Goal: Task Accomplishment & Management: Manage account settings

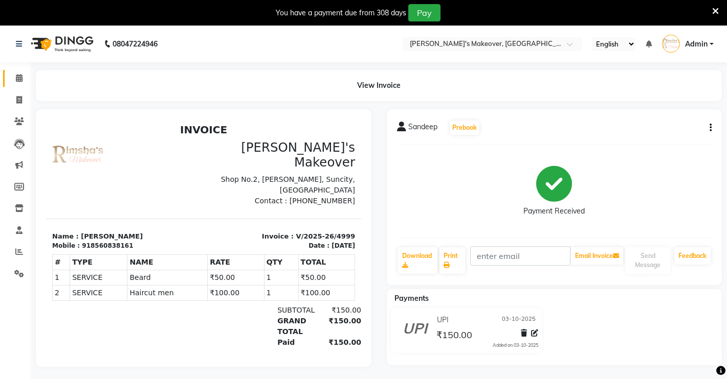
click at [17, 72] on link "Calendar" at bounding box center [15, 78] width 25 height 17
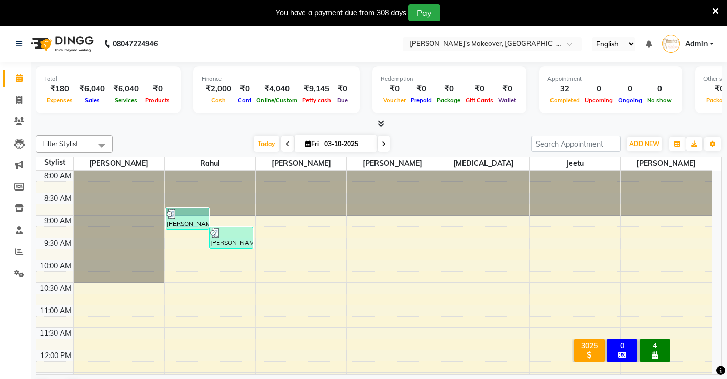
click at [646, 154] on div "Filter Stylist Select All [PERSON_NAME] [PERSON_NAME] [MEDICAL_DATA][PERSON_NAM…" at bounding box center [379, 267] width 686 height 272
click at [646, 141] on span "ADD NEW" at bounding box center [644, 144] width 30 height 8
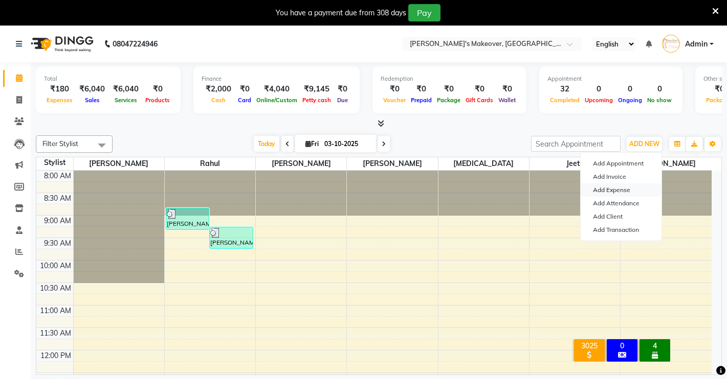
click at [617, 187] on link "Add Expense" at bounding box center [620, 190] width 81 height 13
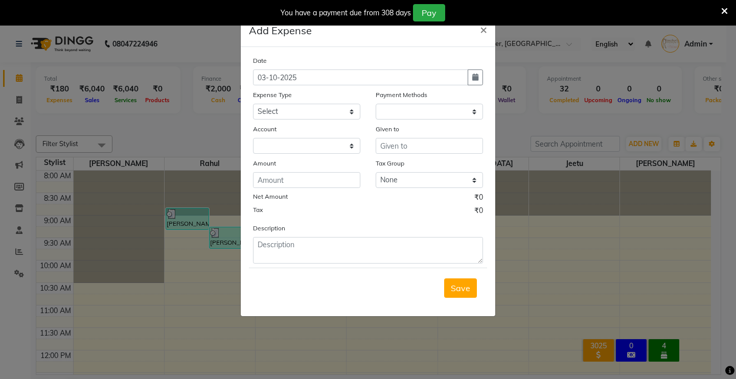
select select "1"
select select "6406"
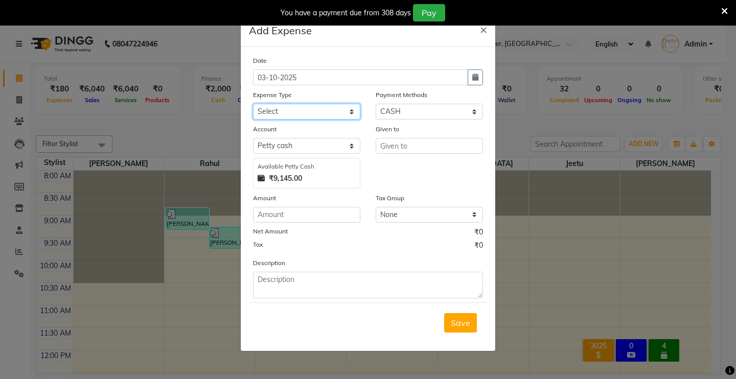
click at [321, 107] on select "Select Advance Salary Baba Bank Service Charges CLEANING Clinical charges DM SI…" at bounding box center [306, 112] width 107 height 16
select select "19374"
click at [253, 104] on select "Select Advance Salary Baba Bank Service Charges CLEANING Clinical charges DM SI…" at bounding box center [306, 112] width 107 height 16
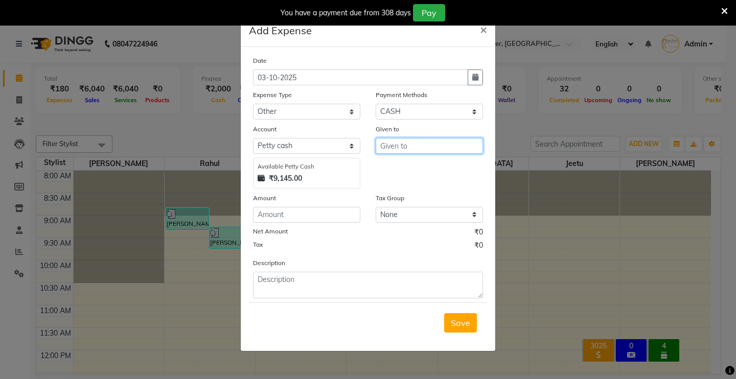
click at [391, 150] on input "text" at bounding box center [429, 146] width 107 height 16
type input "for [PERSON_NAME]"
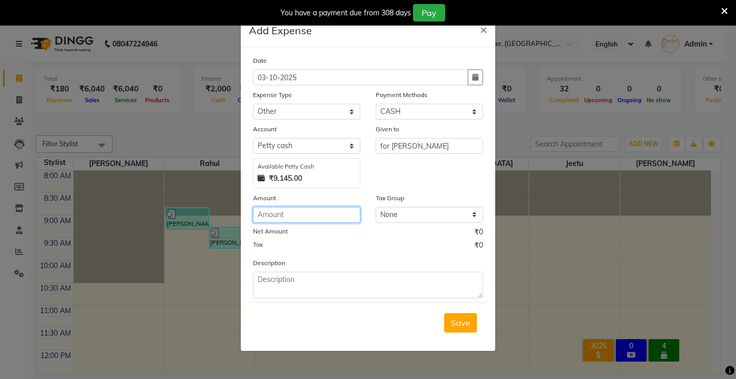
click at [314, 221] on input "number" at bounding box center [306, 215] width 107 height 16
type input "500"
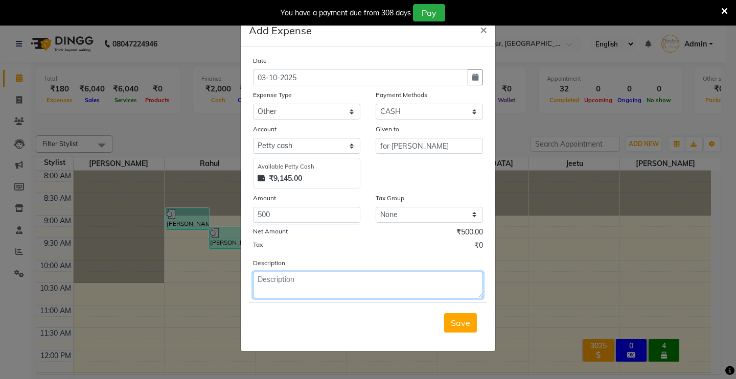
click at [332, 284] on textarea at bounding box center [368, 285] width 230 height 27
type textarea "[DATE] badhai for [PERSON_NAME]"
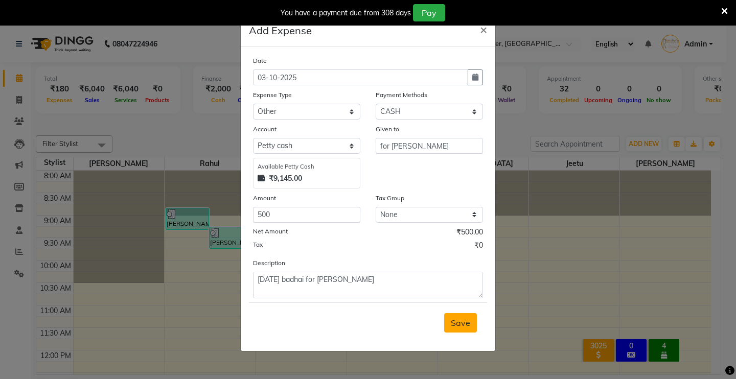
click at [460, 325] on span "Save" at bounding box center [460, 323] width 19 height 10
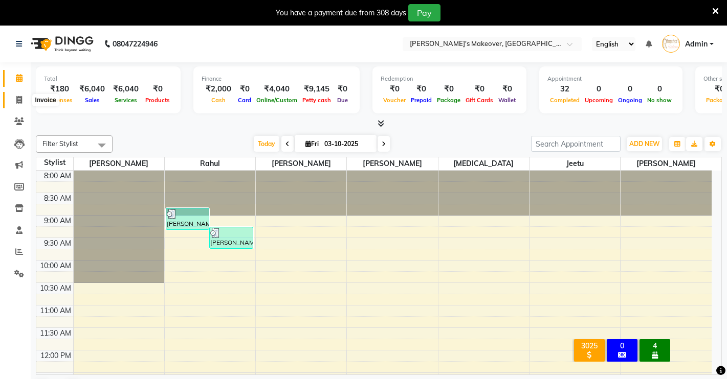
click at [14, 96] on span at bounding box center [19, 101] width 18 height 12
select select "service"
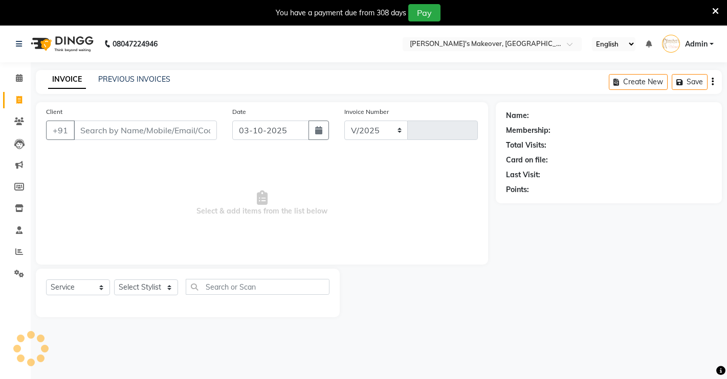
select select "7317"
type input "5000"
click at [13, 79] on span at bounding box center [19, 79] width 18 height 12
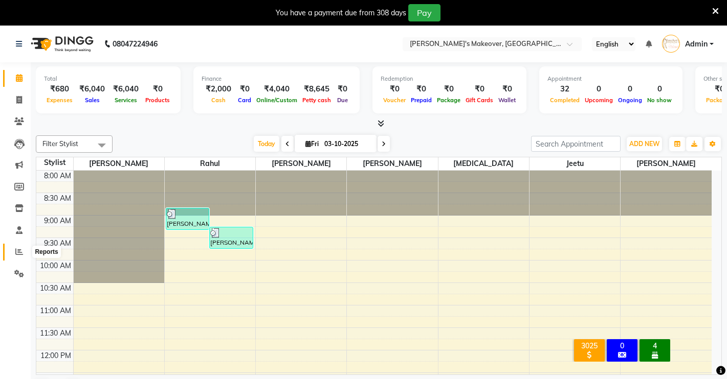
click at [25, 251] on span at bounding box center [19, 252] width 18 height 12
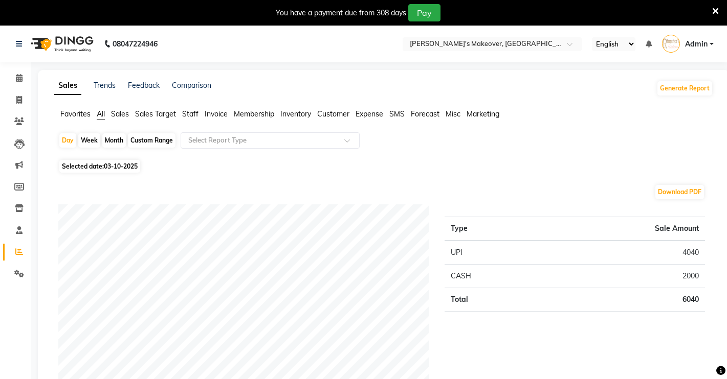
click at [370, 117] on span "Expense" at bounding box center [369, 113] width 28 height 9
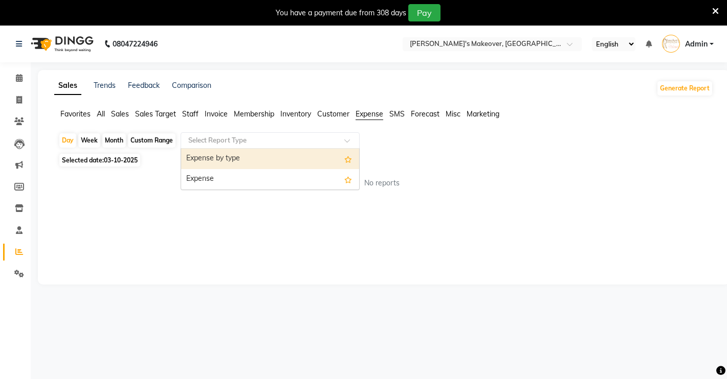
click at [279, 141] on input "text" at bounding box center [259, 141] width 147 height 10
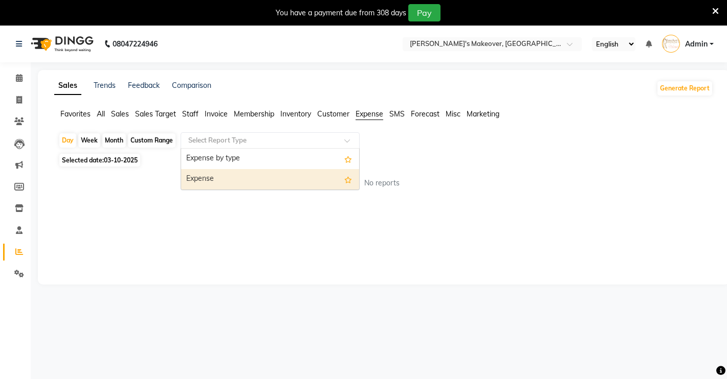
click at [230, 183] on div "Expense" at bounding box center [270, 179] width 178 height 20
select select "filtered_report"
select select "pdf"
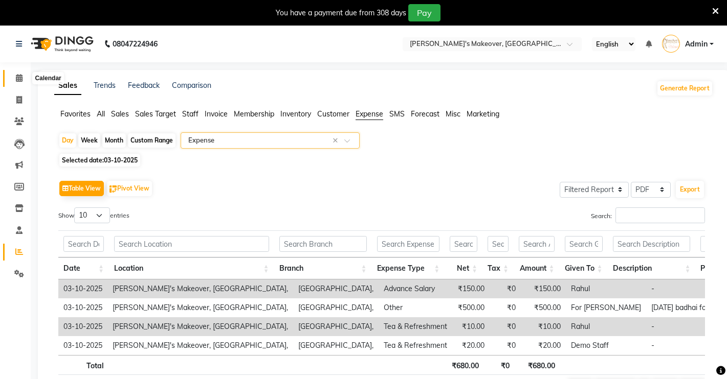
click at [15, 73] on span at bounding box center [19, 79] width 18 height 12
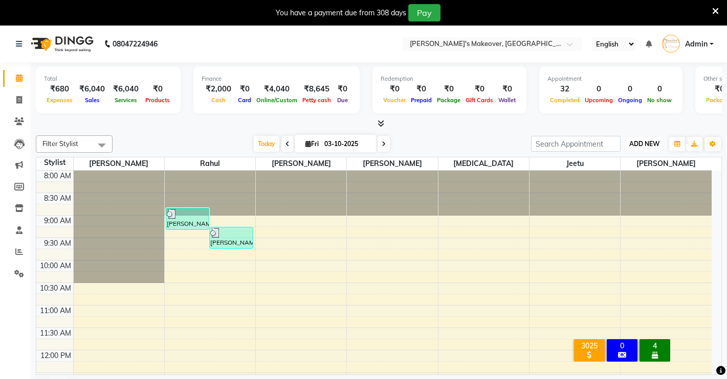
click at [636, 139] on button "ADD NEW Toggle Dropdown" at bounding box center [643, 144] width 35 height 14
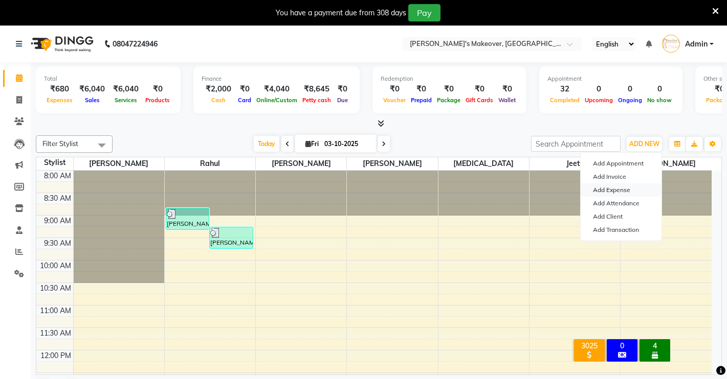
click at [611, 194] on link "Add Expense" at bounding box center [620, 190] width 81 height 13
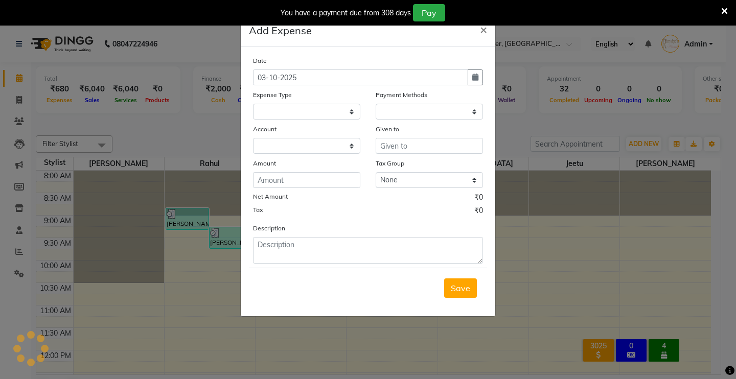
select select "1"
select select "6406"
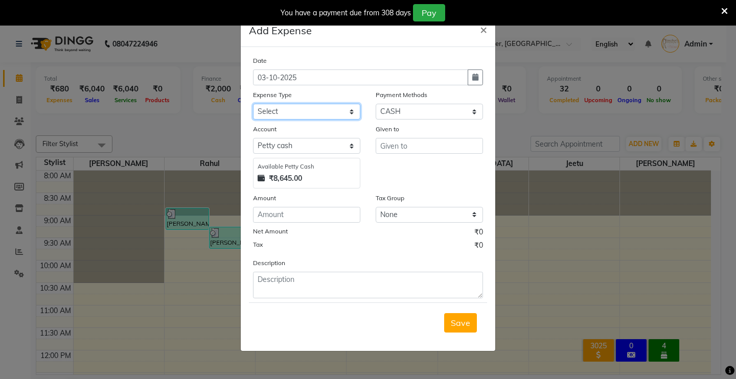
click at [333, 104] on select "Select Advance Salary Baba Bank Service Charges CLEANING Clinical charges DM SI…" at bounding box center [306, 112] width 107 height 16
click at [253, 104] on select "Select Advance Salary Baba Bank Service Charges CLEANING Clinical charges DM SI…" at bounding box center [306, 112] width 107 height 16
click at [309, 117] on select "Select Advance Salary Baba Bank Service Charges CLEANING Clinical charges DM SI…" at bounding box center [306, 112] width 107 height 16
select select "19381"
click at [253, 104] on select "Select Advance Salary Baba Bank Service Charges CLEANING Clinical charges DM SI…" at bounding box center [306, 112] width 107 height 16
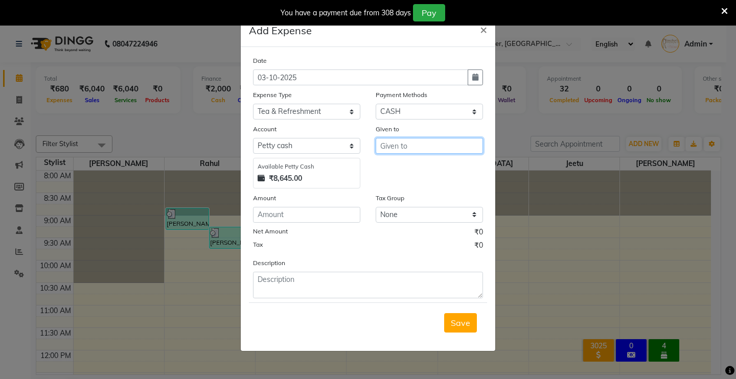
click at [419, 138] on input "text" at bounding box center [429, 146] width 107 height 16
type input "demo staff"
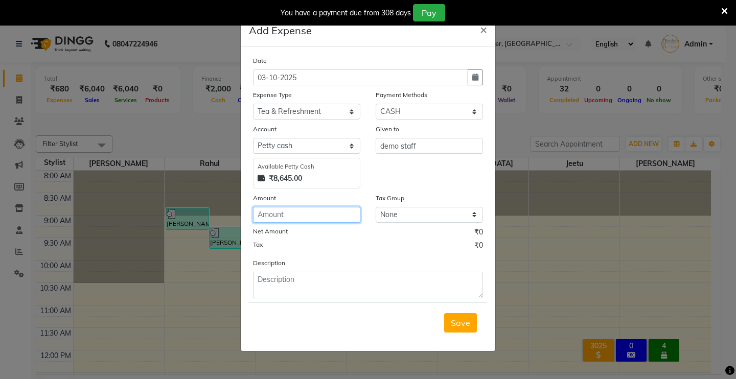
click at [306, 219] on input "number" at bounding box center [306, 215] width 107 height 16
type input "75"
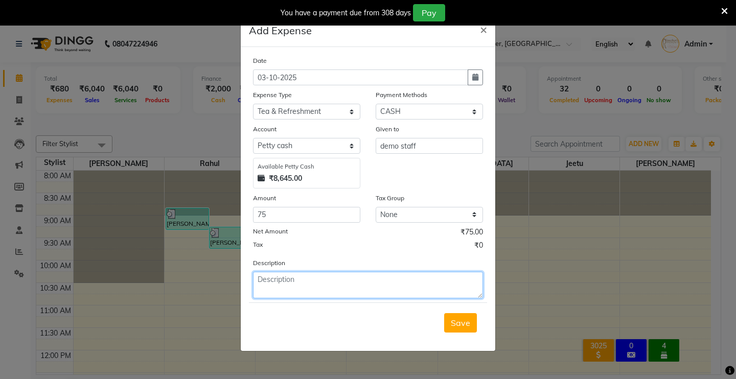
click at [445, 289] on textarea at bounding box center [368, 285] width 230 height 27
type textarea "tea coffe"
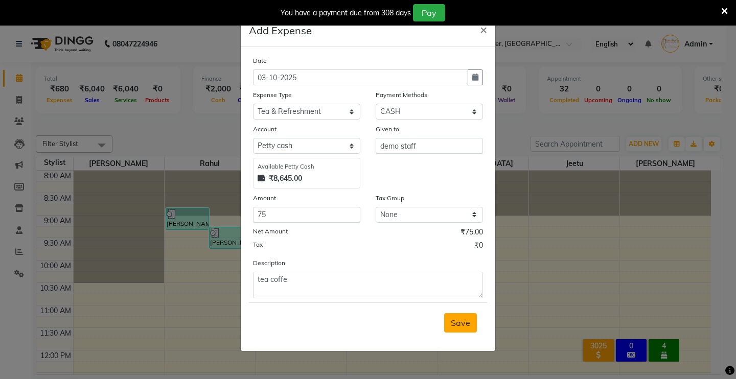
click at [450, 316] on button "Save" at bounding box center [460, 322] width 33 height 19
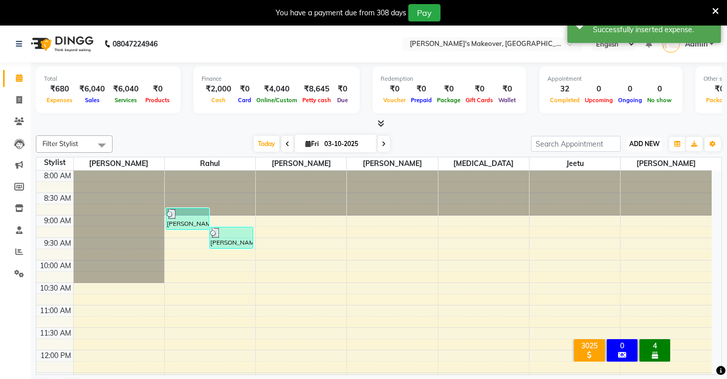
click at [658, 143] on span "ADD NEW" at bounding box center [644, 144] width 30 height 8
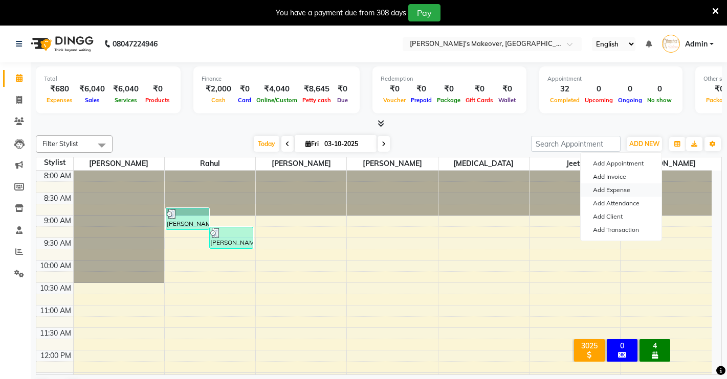
click at [606, 187] on link "Add Expense" at bounding box center [620, 190] width 81 height 13
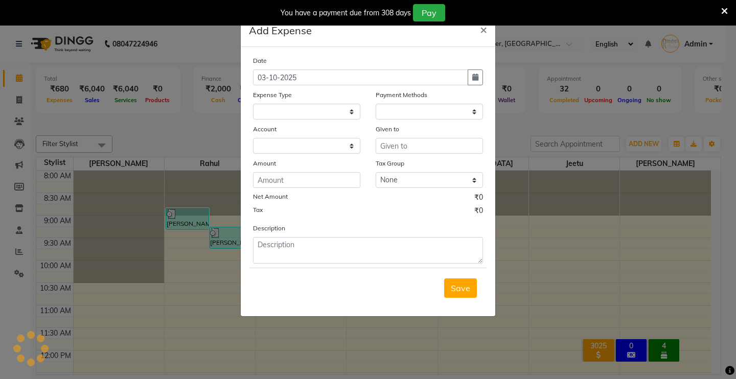
select select "1"
select select "6406"
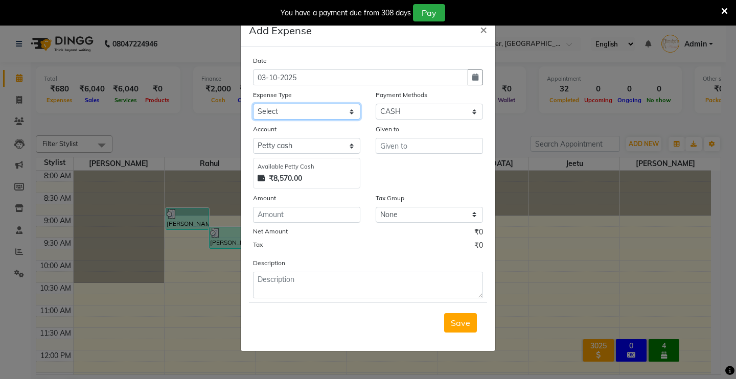
click at [284, 116] on select "Select Advance Salary Baba Bank Service Charges CLEANING Clinical charges DM SI…" at bounding box center [306, 112] width 107 height 16
select select "22458"
click at [253, 104] on select "Select Advance Salary Baba Bank Service Charges CLEANING Clinical charges DM SI…" at bounding box center [306, 112] width 107 height 16
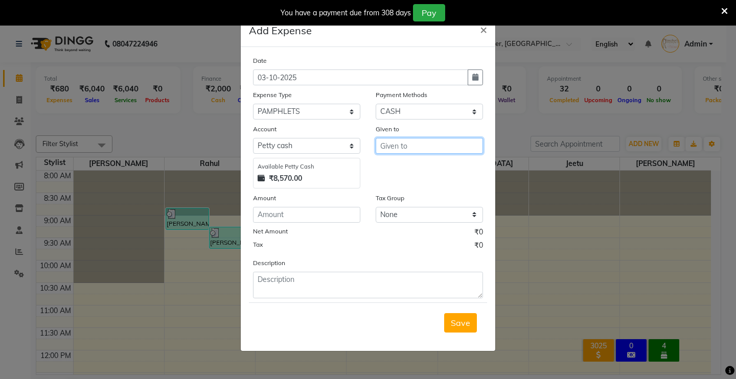
click at [422, 149] on input "text" at bounding box center [429, 146] width 107 height 16
type input "balaji printer"
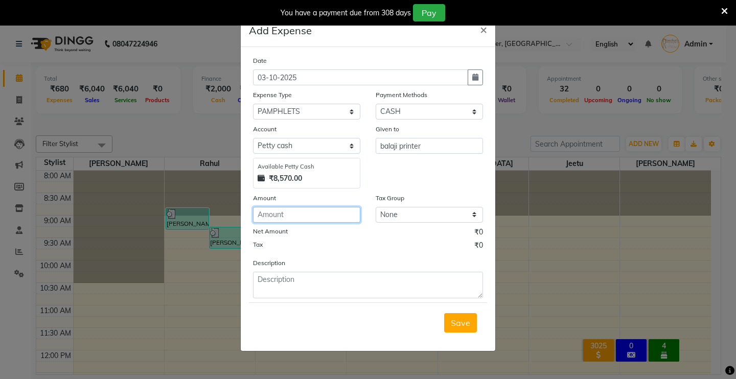
click at [298, 219] on input "number" at bounding box center [306, 215] width 107 height 16
type input "5000"
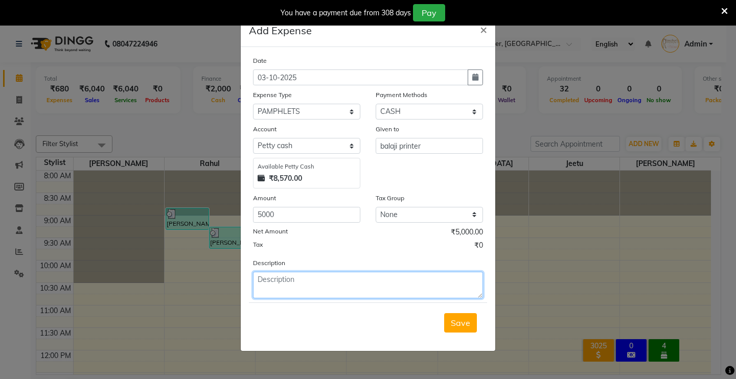
click at [431, 291] on textarea at bounding box center [368, 285] width 230 height 27
type textarea "for pumplets"
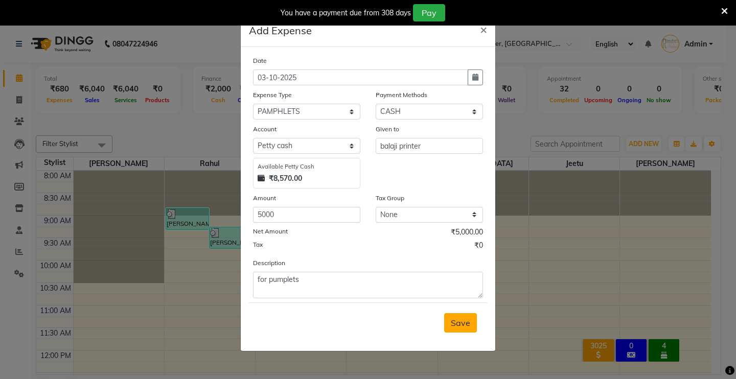
click at [461, 321] on span "Save" at bounding box center [460, 323] width 19 height 10
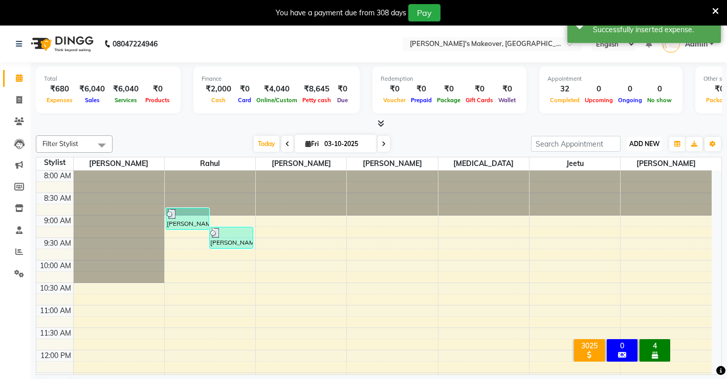
click at [649, 148] on button "ADD NEW Toggle Dropdown" at bounding box center [643, 144] width 35 height 14
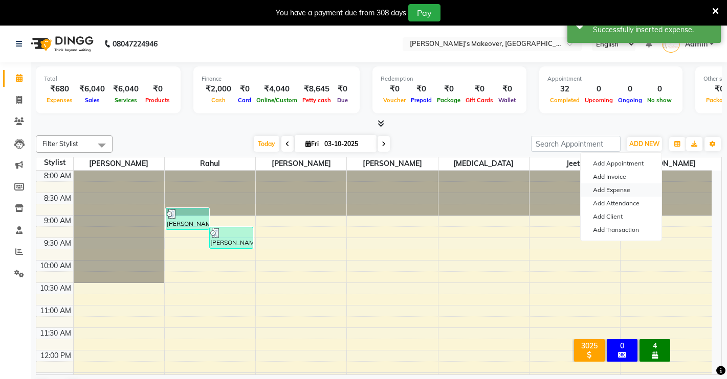
click at [626, 192] on link "Add Expense" at bounding box center [620, 190] width 81 height 13
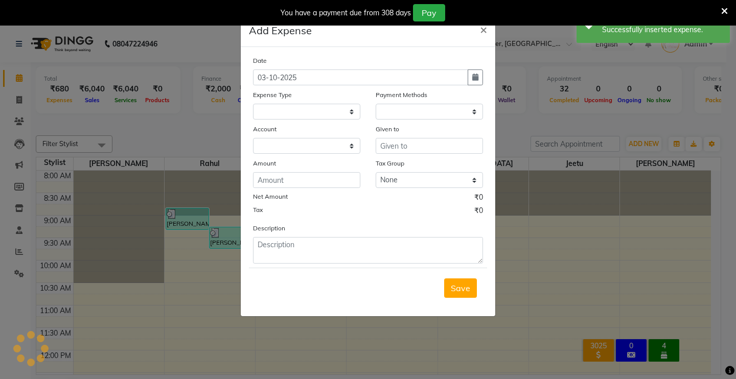
select select "1"
select select "6406"
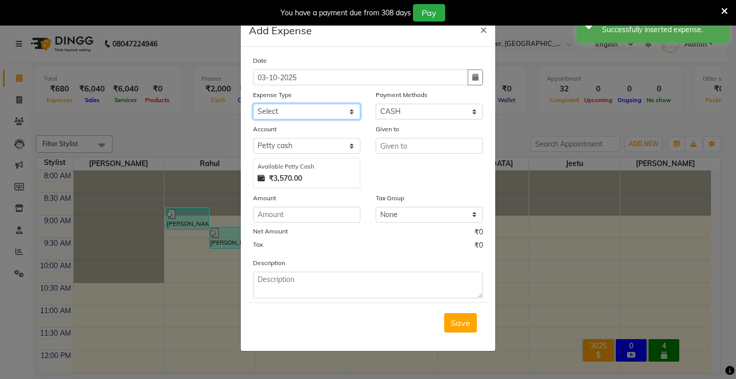
click at [287, 105] on select "Select Advance Salary Baba Bank Service Charges CLEANING Clinical charges DM SI…" at bounding box center [306, 112] width 107 height 16
select select "19374"
click at [253, 104] on select "Select Advance Salary Baba Bank Service Charges CLEANING Clinical charges DM SI…" at bounding box center [306, 112] width 107 height 16
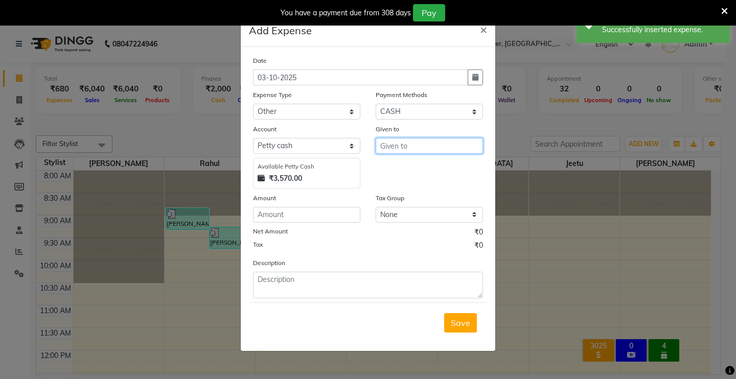
click at [411, 143] on input "text" at bounding box center [429, 146] width 107 height 16
type input "o"
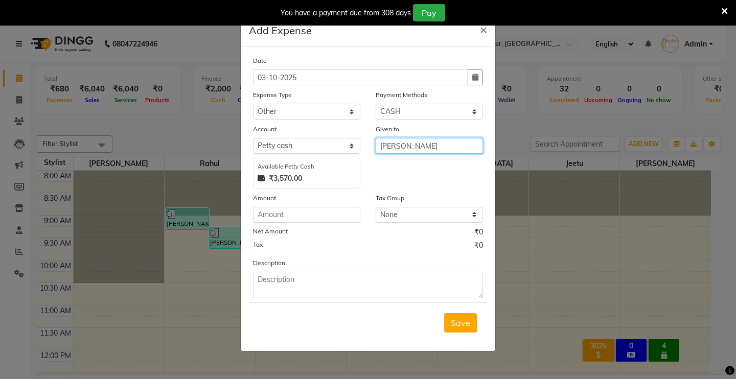
type input "[PERSON_NAME]"
click at [313, 232] on div "Net Amount ₹0" at bounding box center [368, 233] width 230 height 13
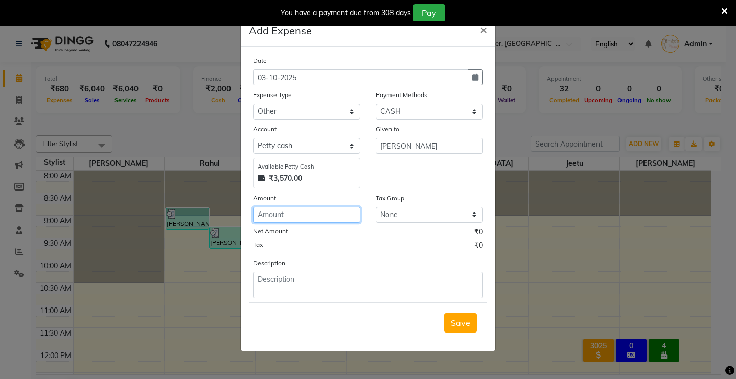
click at [317, 216] on input "number" at bounding box center [306, 215] width 107 height 16
type input "120"
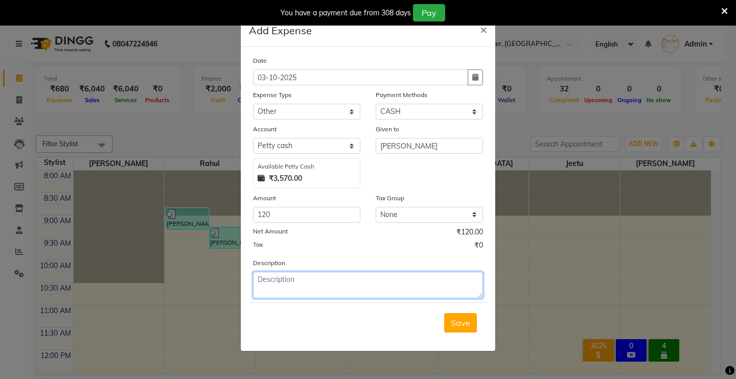
click at [320, 284] on textarea at bounding box center [368, 285] width 230 height 27
type textarea "pimplets cab"
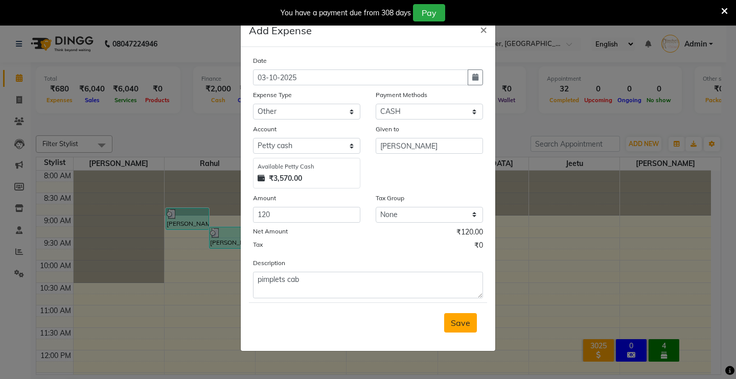
click at [458, 325] on span "Save" at bounding box center [460, 323] width 19 height 10
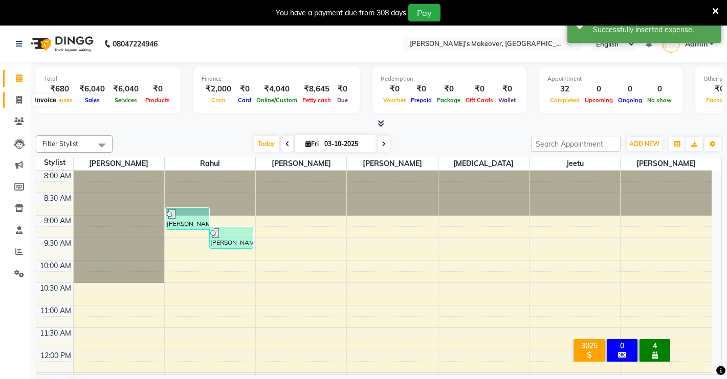
click at [22, 102] on icon at bounding box center [19, 100] width 6 height 8
select select "service"
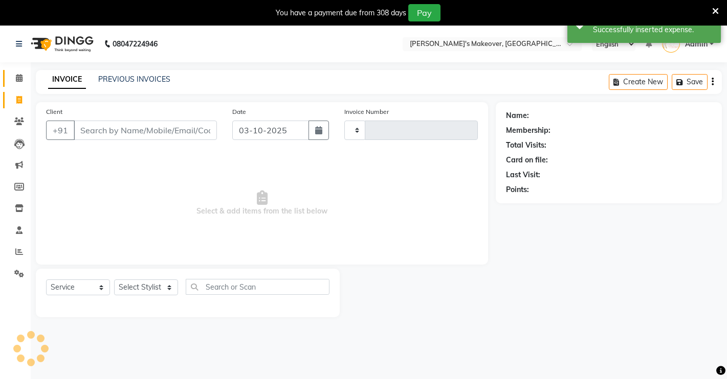
type input "5000"
select select "7317"
click at [19, 82] on span at bounding box center [19, 79] width 18 height 12
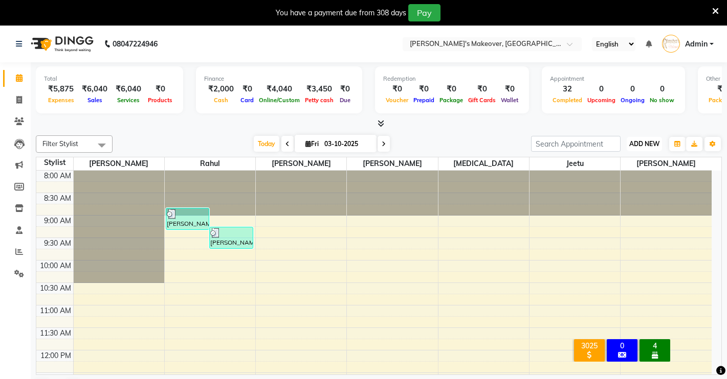
click at [641, 143] on span "ADD NEW" at bounding box center [644, 144] width 30 height 8
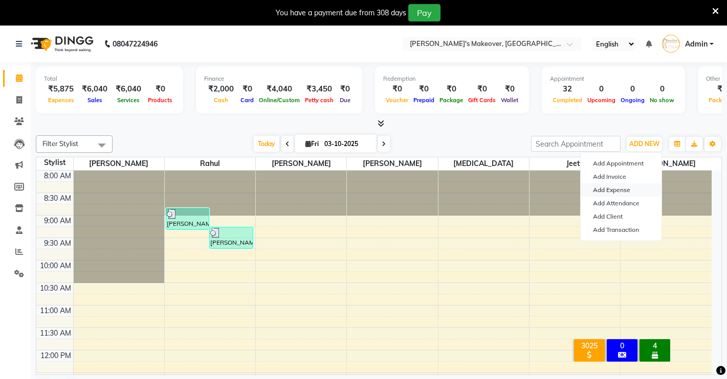
click at [607, 187] on link "Add Expense" at bounding box center [620, 190] width 81 height 13
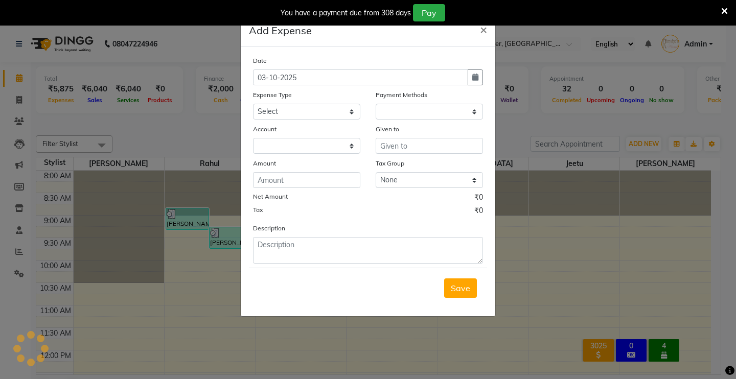
select select "1"
select select "6406"
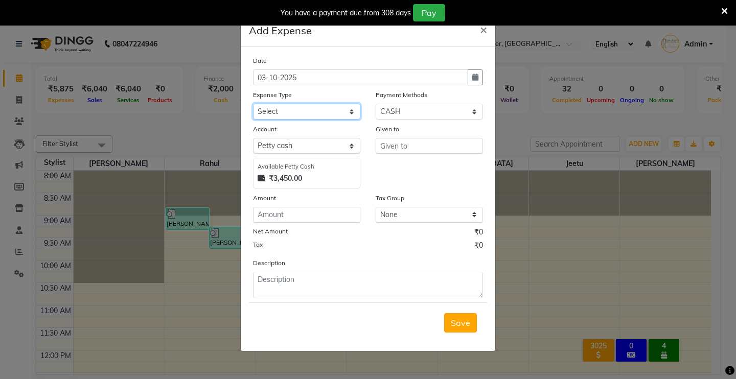
click at [281, 117] on select "Select Advance Salary Baba Bank Service Charges CLEANING Clinical charges DM SI…" at bounding box center [306, 112] width 107 height 16
select select "19397"
click at [253, 104] on select "Select Advance Salary Baba Bank Service Charges CLEANING Clinical charges DM SI…" at bounding box center [306, 112] width 107 height 16
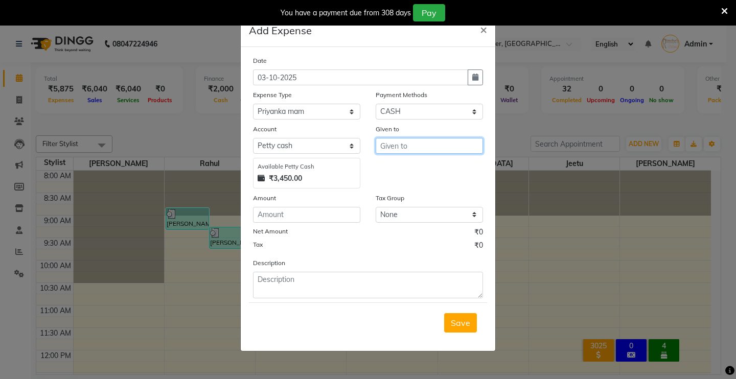
click at [412, 147] on input "text" at bounding box center [429, 146] width 107 height 16
type input "rajesh"
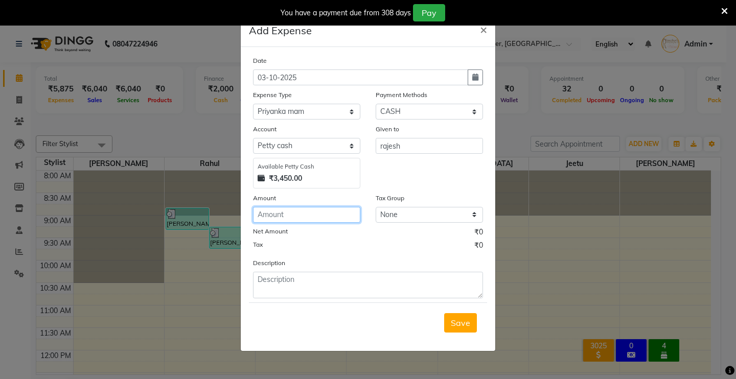
click at [310, 220] on input "number" at bounding box center [306, 215] width 107 height 16
click at [295, 115] on select "Select Advance Salary Baba Bank Service Charges CLEANING Clinical charges DM SI…" at bounding box center [306, 112] width 107 height 16
select select "19374"
click at [253, 104] on select "Select Advance Salary Baba Bank Service Charges CLEANING Clinical charges DM SI…" at bounding box center [306, 112] width 107 height 16
click at [317, 219] on input "number" at bounding box center [306, 215] width 107 height 16
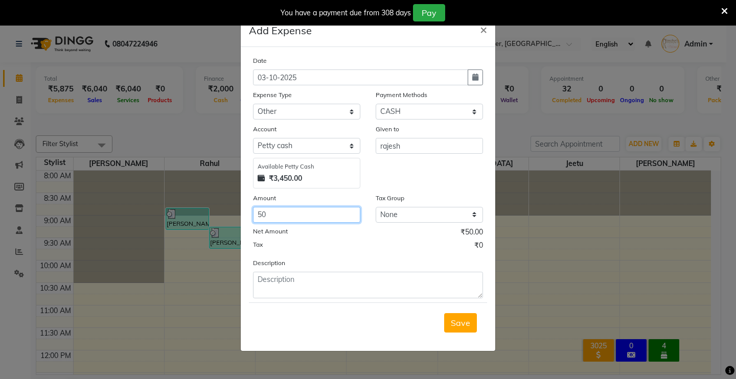
type input "50"
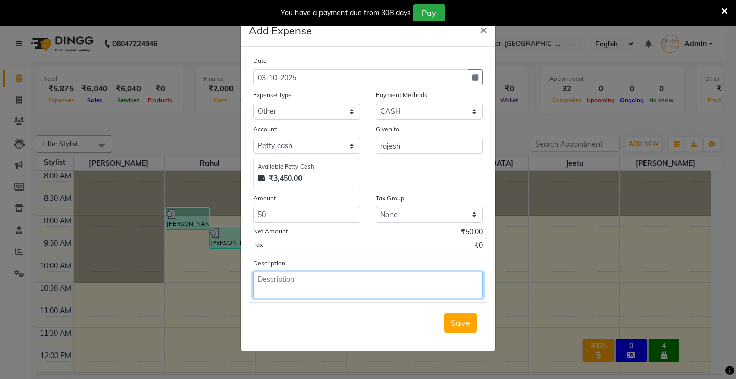
click at [309, 284] on textarea at bounding box center [368, 285] width 230 height 27
type textarea "other expenses"
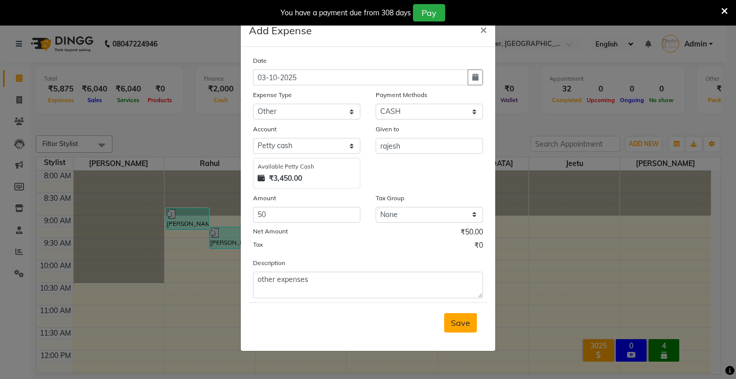
click at [448, 328] on button "Save" at bounding box center [460, 322] width 33 height 19
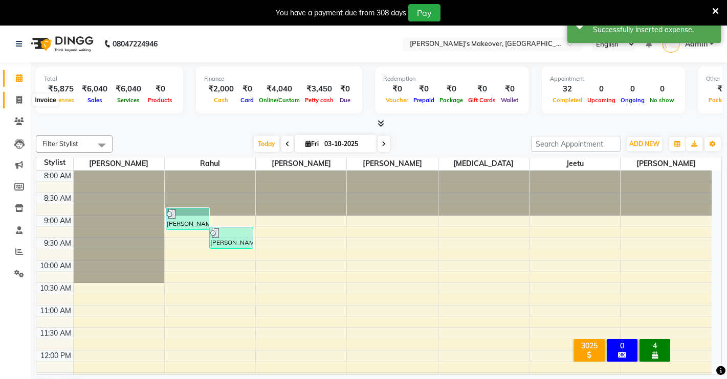
click at [19, 95] on span at bounding box center [19, 101] width 18 height 12
select select "7317"
select select "service"
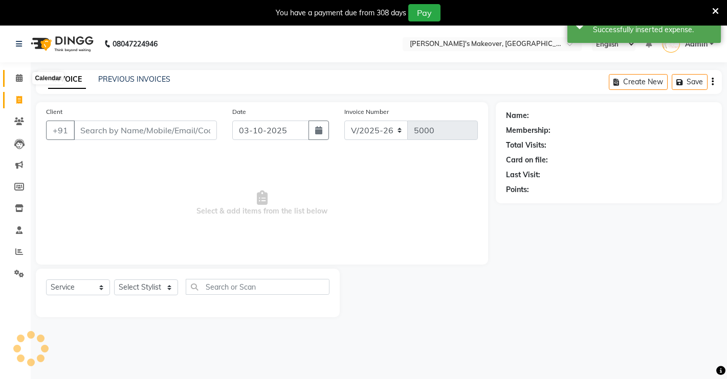
click at [21, 76] on icon at bounding box center [19, 78] width 7 height 8
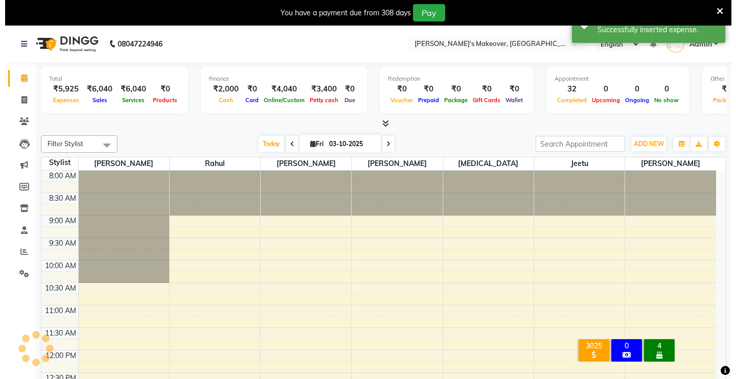
scroll to position [406, 0]
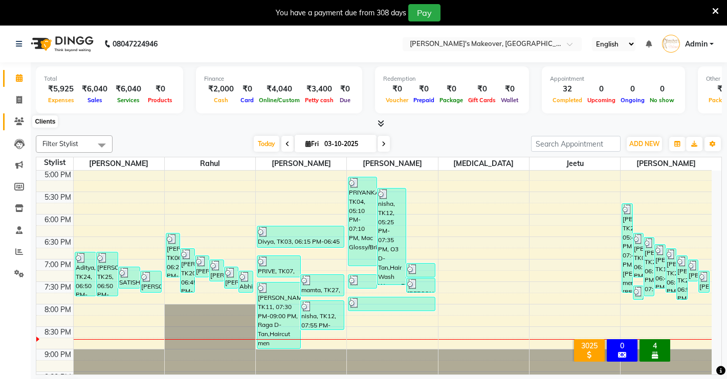
click at [25, 122] on span at bounding box center [19, 122] width 18 height 12
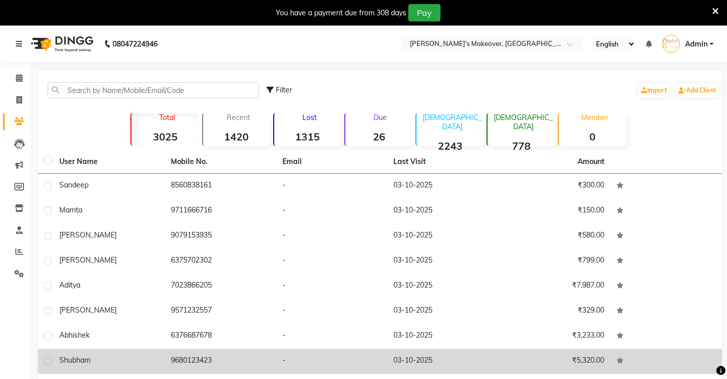
click at [242, 363] on td "9680123423" at bounding box center [220, 361] width 111 height 25
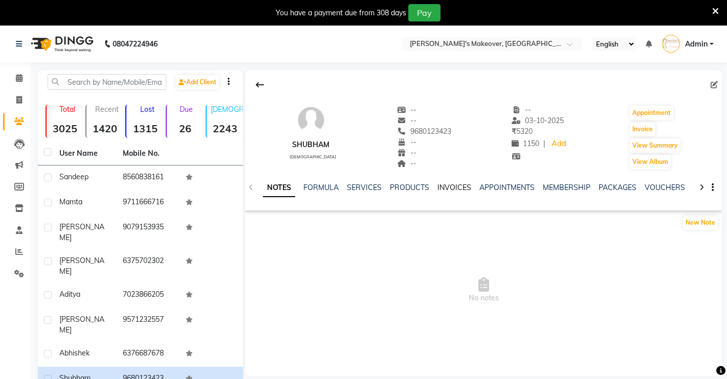
click at [462, 191] on link "INVOICES" at bounding box center [454, 187] width 34 height 9
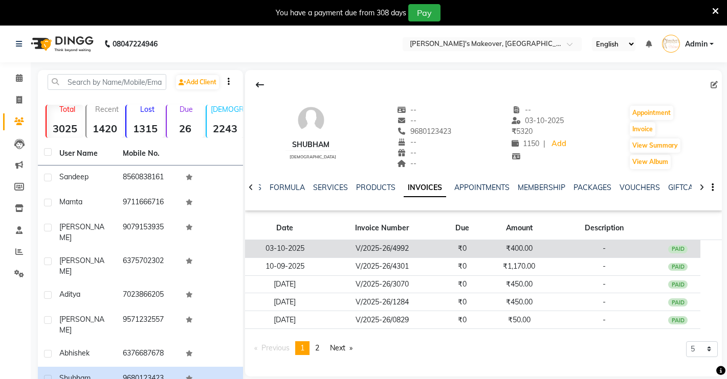
click at [494, 254] on td "₹400.00" at bounding box center [519, 249] width 68 height 18
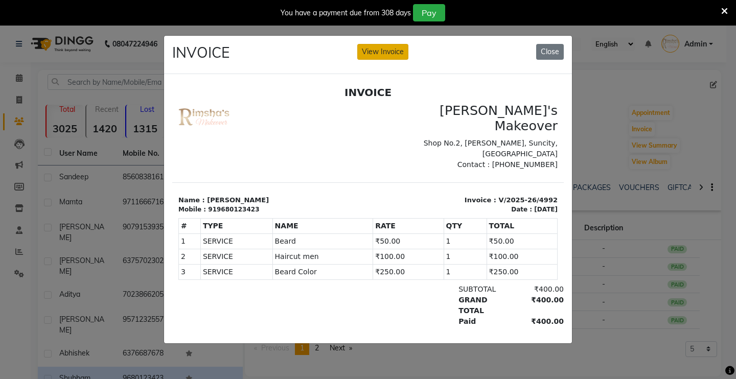
click at [391, 46] on button "View Invoice" at bounding box center [382, 52] width 51 height 16
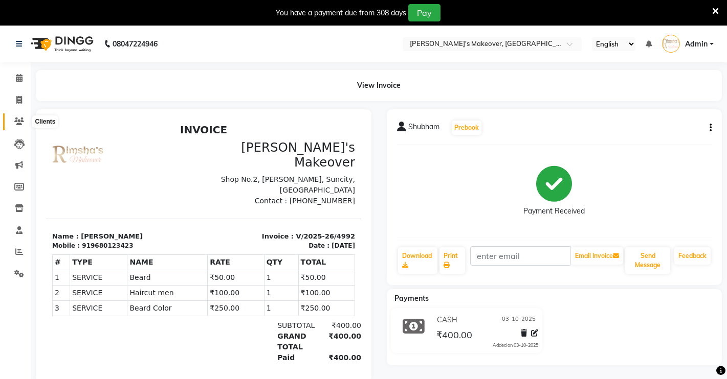
click at [14, 120] on span at bounding box center [19, 122] width 18 height 12
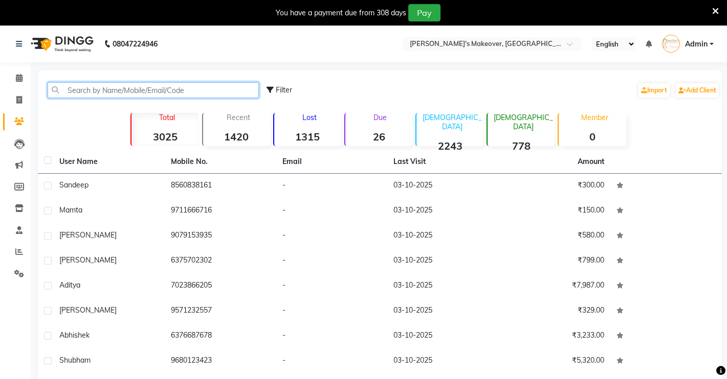
click at [129, 89] on input "text" at bounding box center [153, 90] width 211 height 16
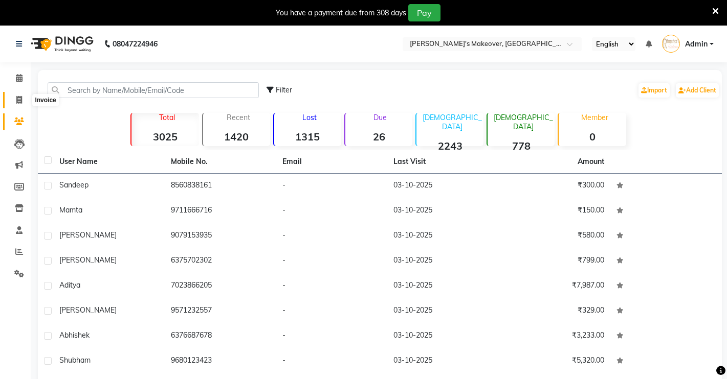
click at [22, 100] on icon at bounding box center [19, 100] width 6 height 8
select select "service"
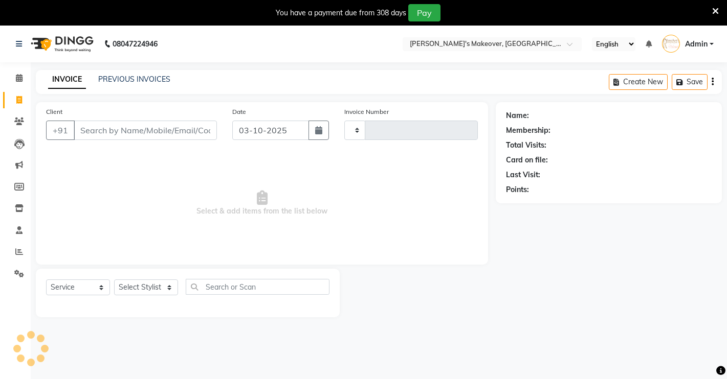
scroll to position [26, 0]
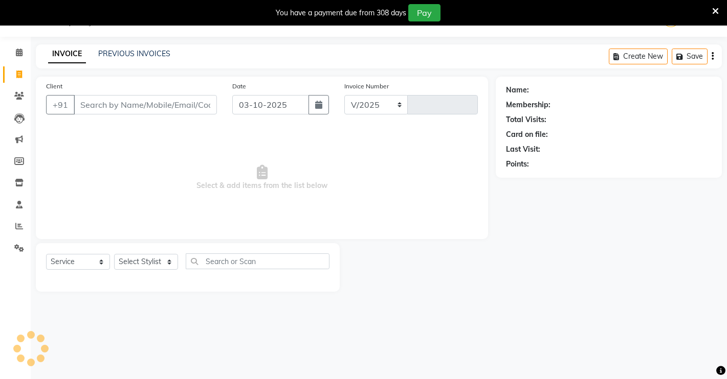
select select "7317"
type input "5000"
click at [97, 108] on input "Client" at bounding box center [145, 104] width 143 height 19
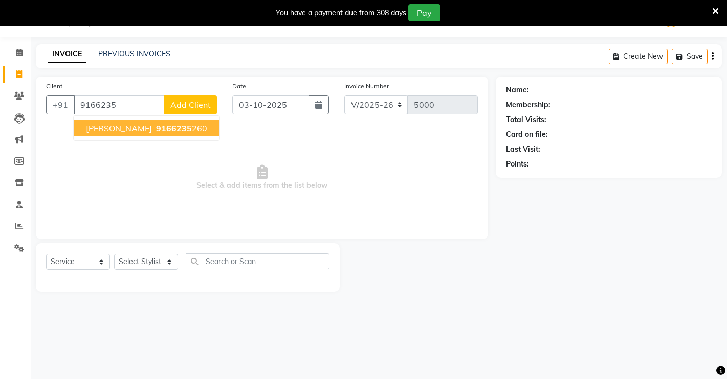
click at [156, 132] on span "9166235" at bounding box center [174, 128] width 36 height 10
type input "9166235260"
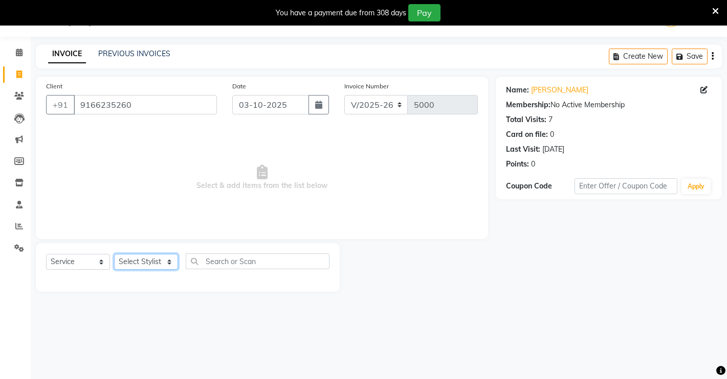
click at [136, 257] on select "Select Stylist [PERSON_NAME] [PERSON_NAME] NAVEEN [MEDICAL_DATA][PERSON_NAME] […" at bounding box center [146, 262] width 64 height 16
select select "65689"
click at [114, 254] on select "Select Stylist [PERSON_NAME] [PERSON_NAME] NAVEEN [MEDICAL_DATA][PERSON_NAME] […" at bounding box center [146, 262] width 64 height 16
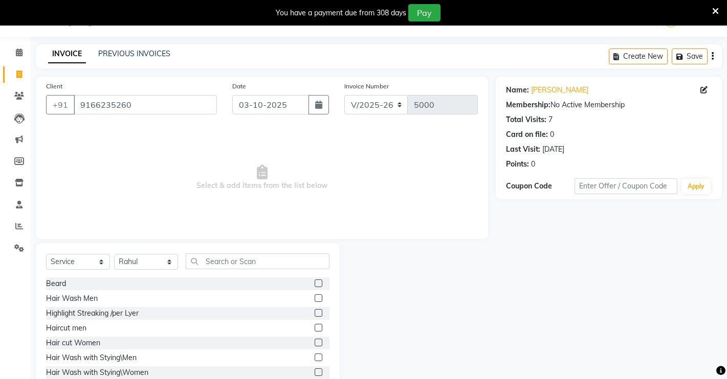
click at [251, 243] on div "Select Service Product Membership Package Voucher Prepaid Gift Card Select Styl…" at bounding box center [188, 318] width 304 height 151
click at [314, 281] on label at bounding box center [318, 284] width 8 height 8
click at [314, 281] on input "checkbox" at bounding box center [317, 284] width 7 height 7
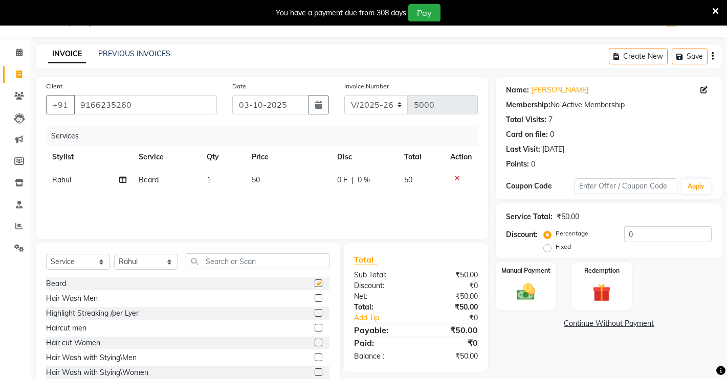
checkbox input "false"
click at [454, 177] on icon at bounding box center [457, 178] width 6 height 7
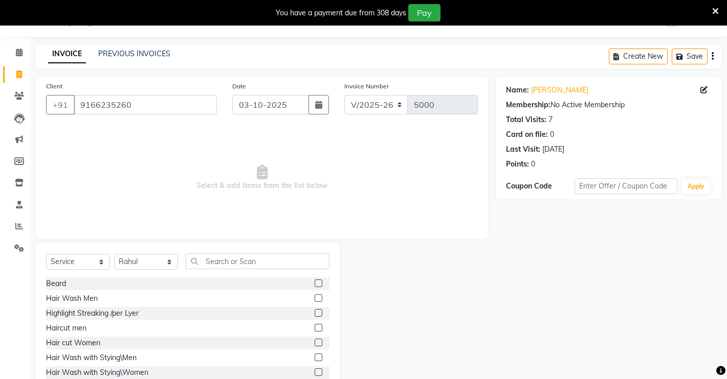
click at [314, 328] on label at bounding box center [318, 328] width 8 height 8
click at [314, 328] on input "checkbox" at bounding box center [317, 328] width 7 height 7
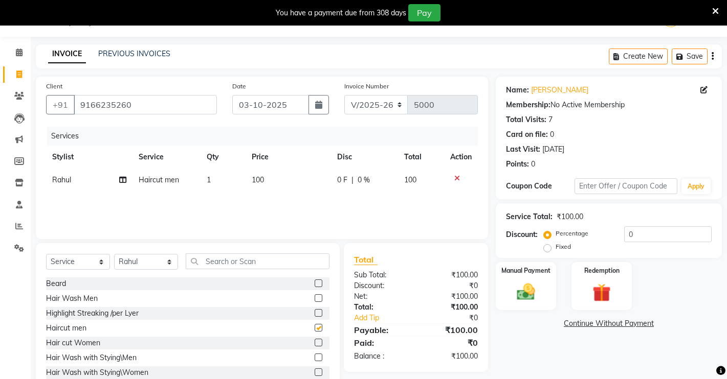
checkbox input "false"
click at [237, 264] on input "text" at bounding box center [258, 262] width 144 height 16
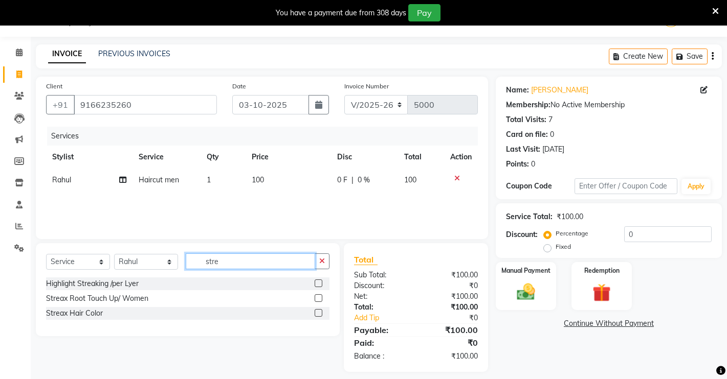
type input "stre"
click at [320, 311] on label at bounding box center [318, 313] width 8 height 8
click at [320, 311] on input "checkbox" at bounding box center [317, 313] width 7 height 7
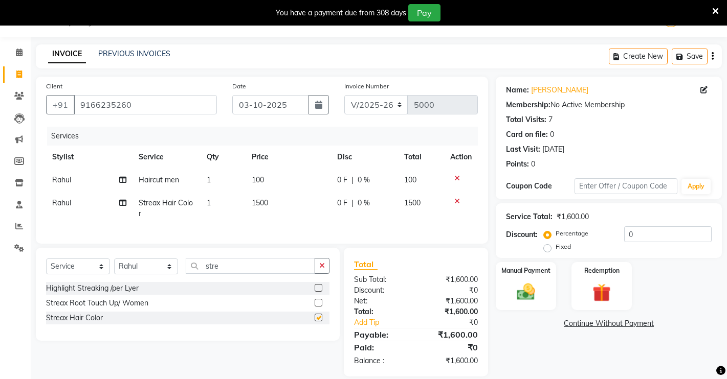
checkbox input "false"
click at [277, 204] on td "1500" at bounding box center [287, 209] width 85 height 34
select select "65689"
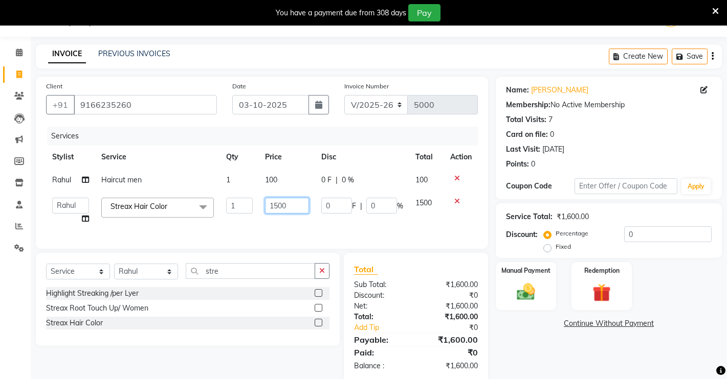
click at [300, 208] on input "1500" at bounding box center [287, 206] width 44 height 16
type input "1"
type input "500"
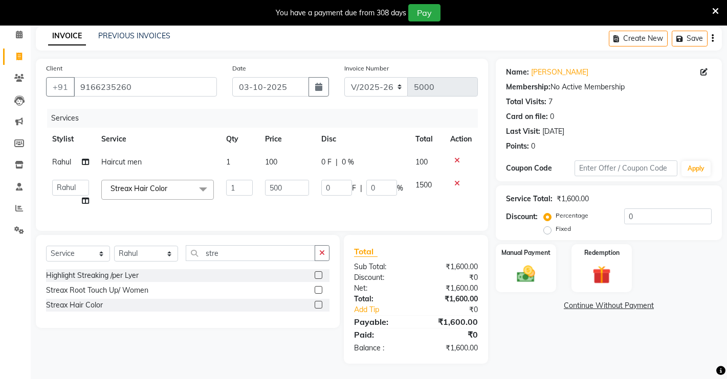
scroll to position [48, 0]
click at [662, 338] on div "Name: [PERSON_NAME] Membership: No Active Membership Total Visits: 7 Card on fi…" at bounding box center [612, 211] width 234 height 305
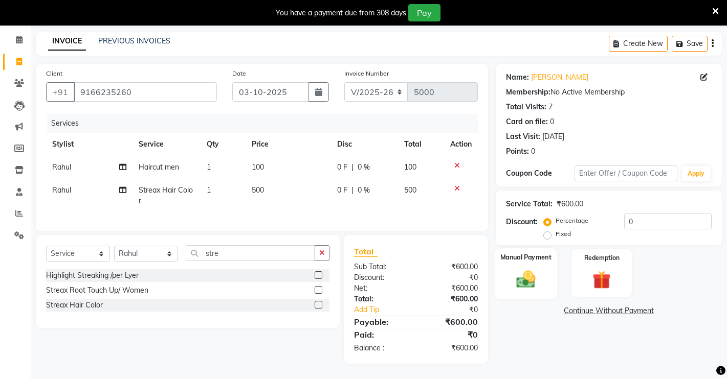
click at [530, 268] on img at bounding box center [525, 279] width 31 height 22
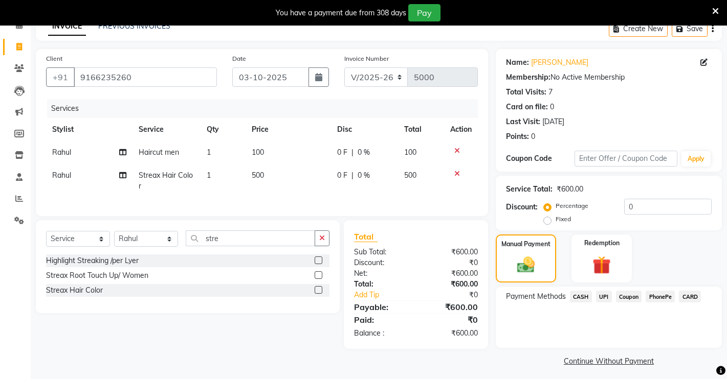
scroll to position [58, 0]
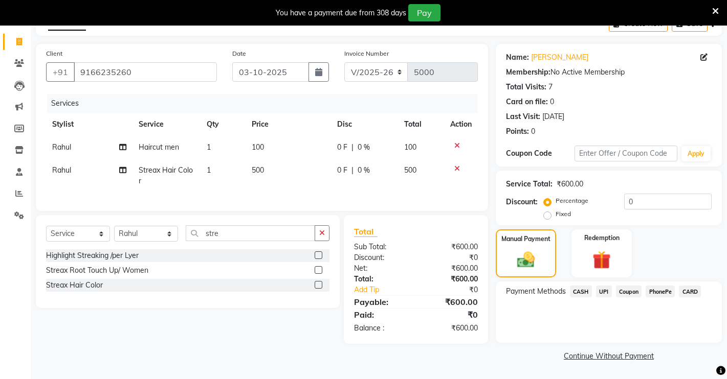
click at [579, 285] on div "Payment Methods CASH UPI Coupon PhonePe CARD" at bounding box center [608, 312] width 226 height 61
click at [578, 288] on span "CASH" at bounding box center [581, 292] width 22 height 12
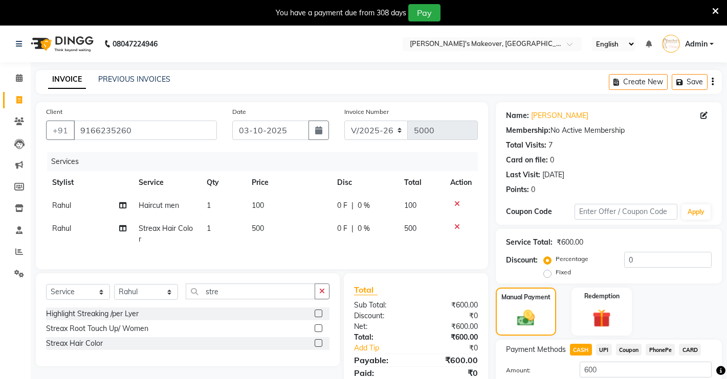
scroll to position [73, 0]
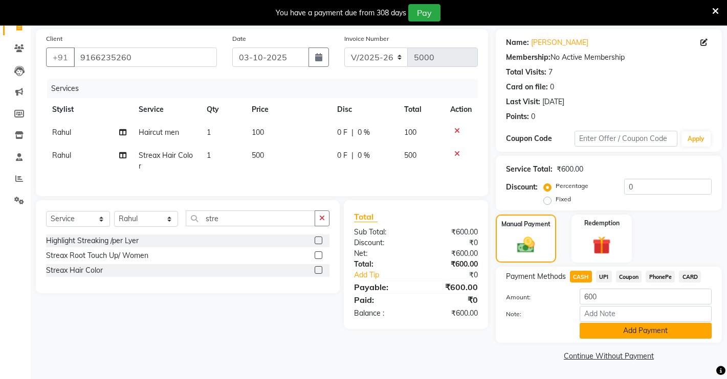
click at [605, 336] on button "Add Payment" at bounding box center [645, 331] width 132 height 16
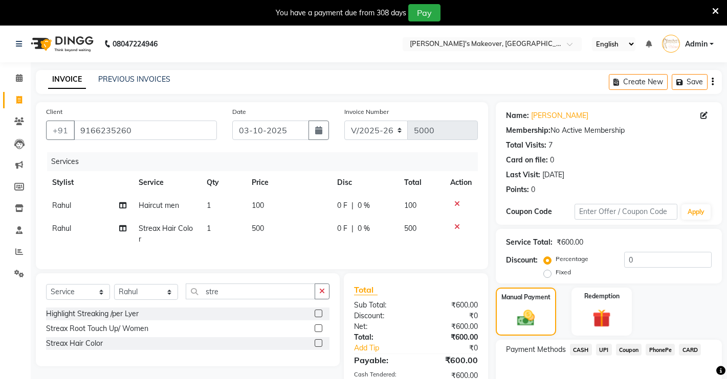
scroll to position [116, 0]
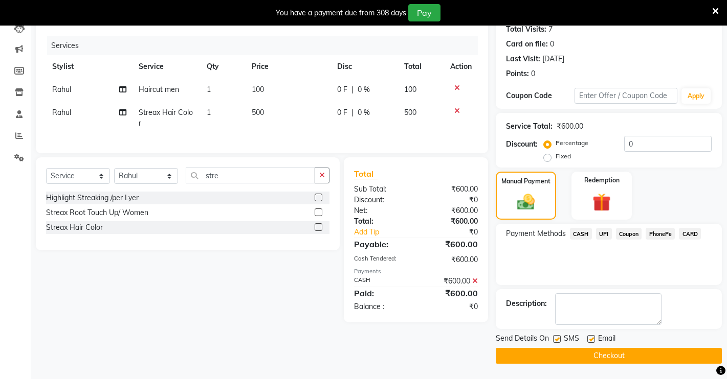
click at [592, 355] on button "Checkout" at bounding box center [608, 356] width 226 height 16
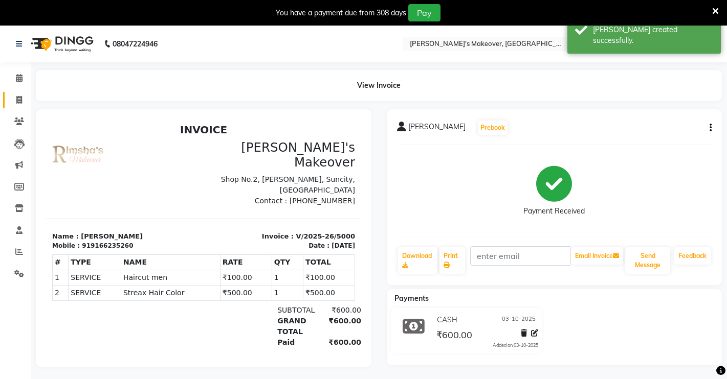
click at [11, 102] on link "Invoice" at bounding box center [15, 100] width 25 height 17
select select "7317"
select select "service"
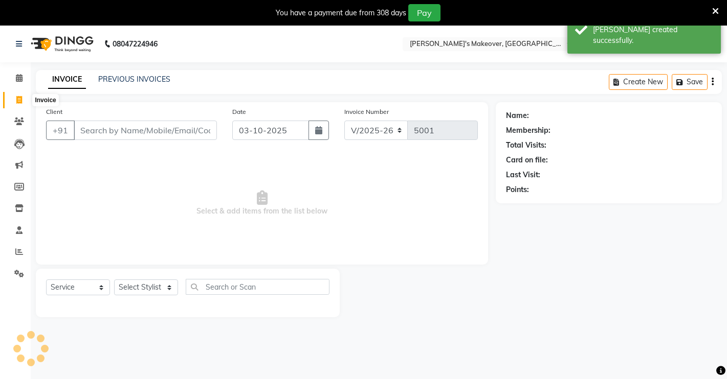
scroll to position [26, 0]
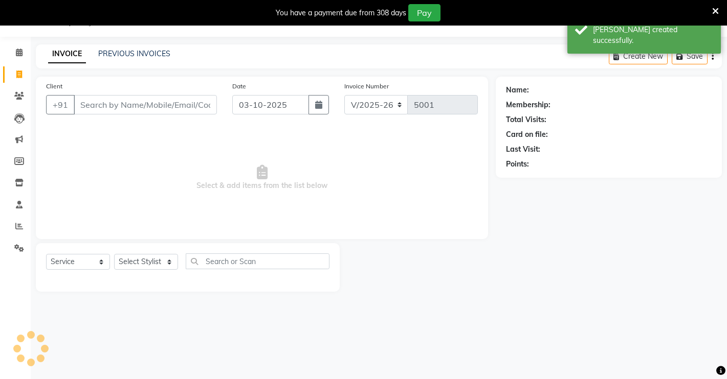
click at [109, 104] on input "Client" at bounding box center [145, 104] width 143 height 19
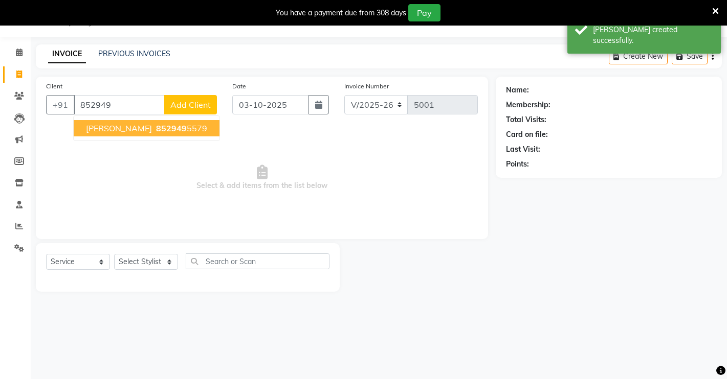
click at [156, 132] on span "852949" at bounding box center [171, 128] width 31 height 10
type input "8529495579"
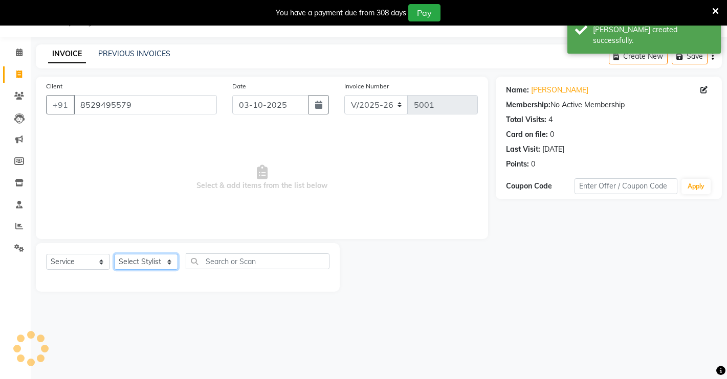
click at [157, 260] on select "Select Stylist [PERSON_NAME] [PERSON_NAME] NAVEEN [MEDICAL_DATA][PERSON_NAME] […" at bounding box center [146, 262] width 64 height 16
select select "88618"
click at [114, 254] on select "Select Stylist [PERSON_NAME] [PERSON_NAME] NAVEEN [MEDICAL_DATA][PERSON_NAME] […" at bounding box center [146, 262] width 64 height 16
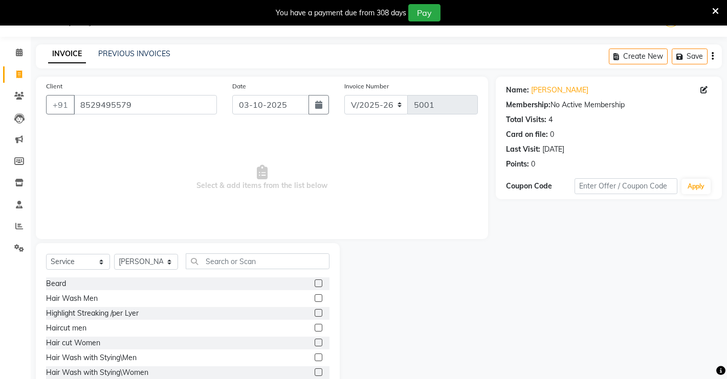
click at [314, 282] on label at bounding box center [318, 284] width 8 height 8
click at [314, 282] on input "checkbox" at bounding box center [317, 284] width 7 height 7
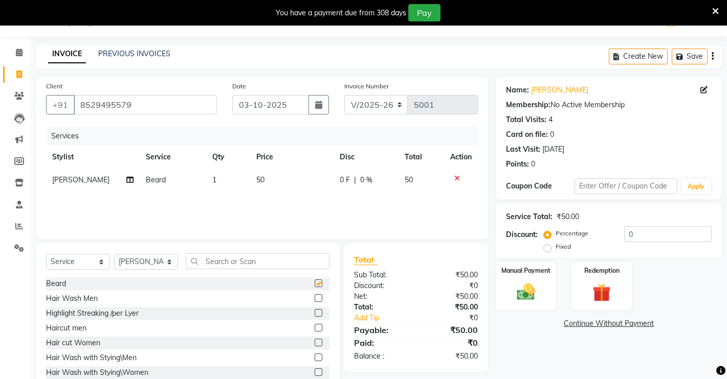
checkbox input "false"
click at [314, 327] on label at bounding box center [318, 328] width 8 height 8
click at [314, 327] on input "checkbox" at bounding box center [317, 328] width 7 height 7
checkbox input "false"
click at [525, 278] on div "Manual Payment" at bounding box center [525, 286] width 63 height 51
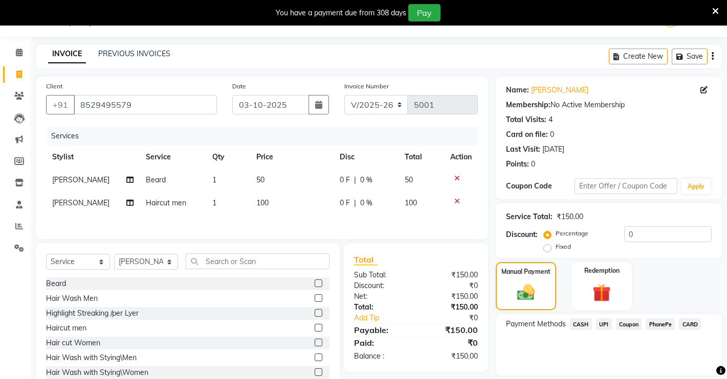
click at [578, 323] on span "CASH" at bounding box center [581, 325] width 22 height 12
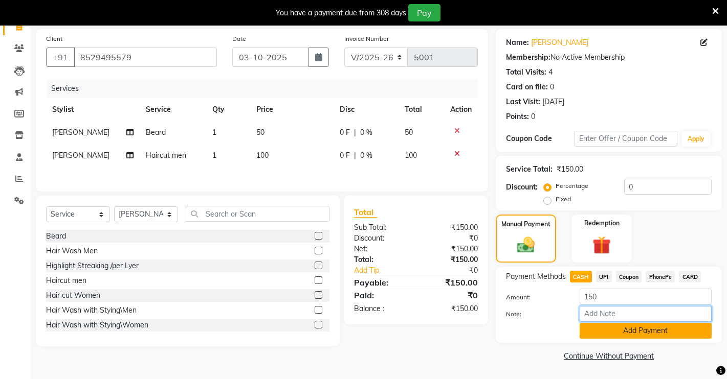
drag, startPoint x: 626, startPoint y: 320, endPoint x: 623, endPoint y: 328, distance: 8.7
click at [625, 320] on input "Note:" at bounding box center [645, 314] width 132 height 16
click at [620, 338] on button "Add Payment" at bounding box center [645, 331] width 132 height 16
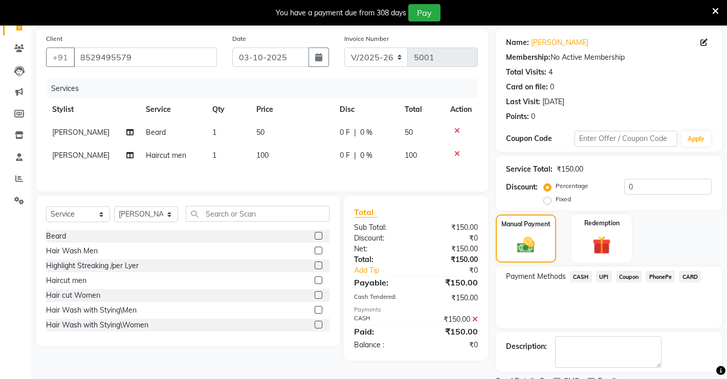
scroll to position [116, 0]
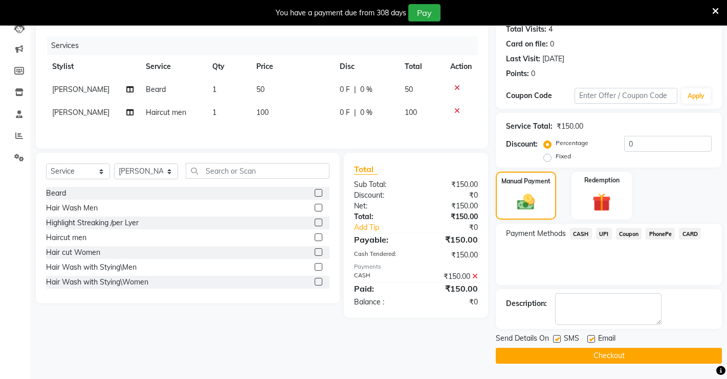
click at [608, 360] on button "Checkout" at bounding box center [608, 356] width 226 height 16
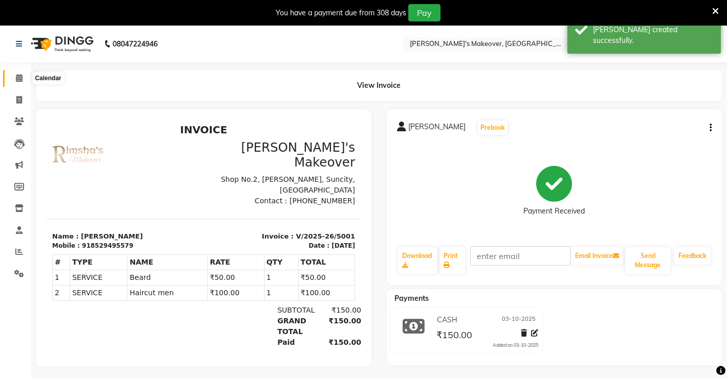
click at [18, 75] on icon at bounding box center [19, 78] width 7 height 8
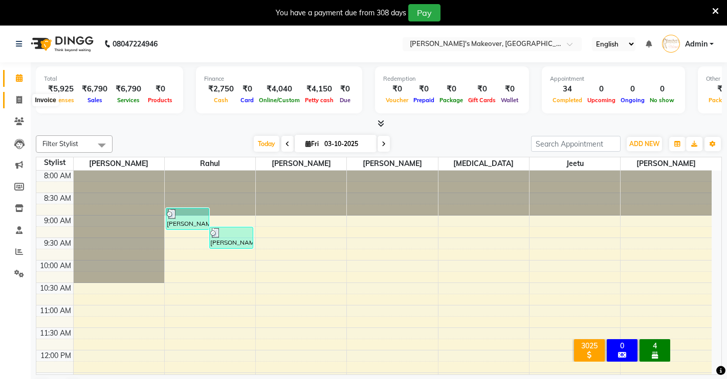
click at [18, 105] on span at bounding box center [19, 101] width 18 height 12
select select "service"
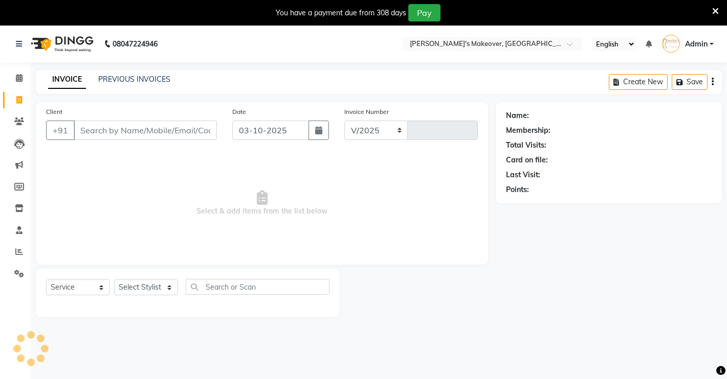
select select "7317"
type input "5002"
click at [17, 80] on icon at bounding box center [19, 78] width 7 height 8
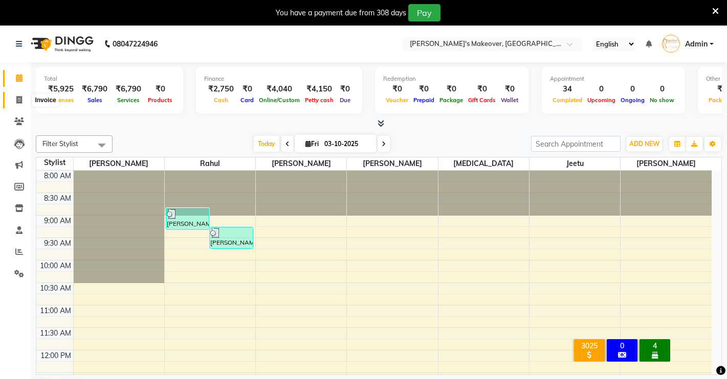
click at [17, 100] on icon at bounding box center [19, 100] width 6 height 8
select select "7317"
select select "service"
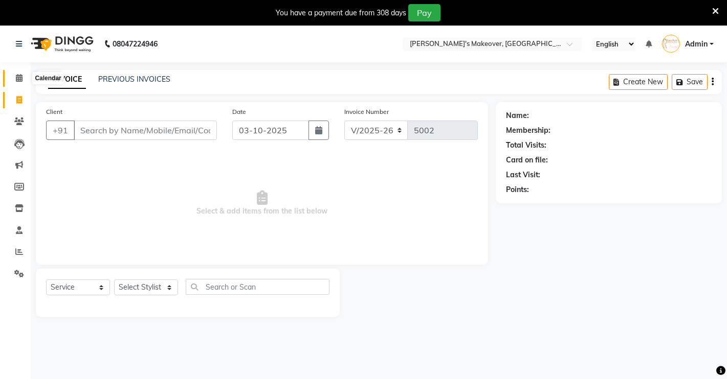
click at [12, 75] on span at bounding box center [19, 79] width 18 height 12
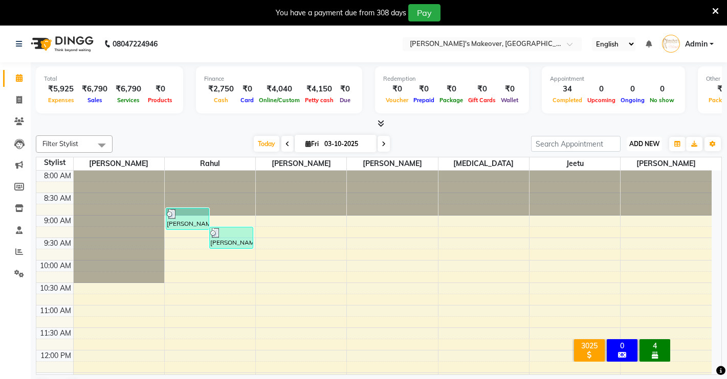
click at [634, 141] on span "ADD NEW" at bounding box center [644, 144] width 30 height 8
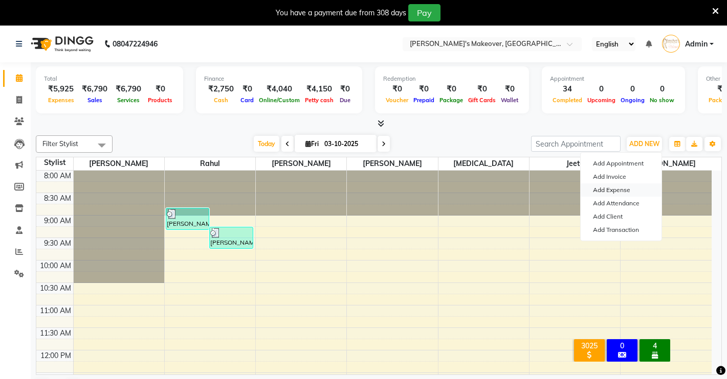
click at [593, 185] on link "Add Expense" at bounding box center [620, 190] width 81 height 13
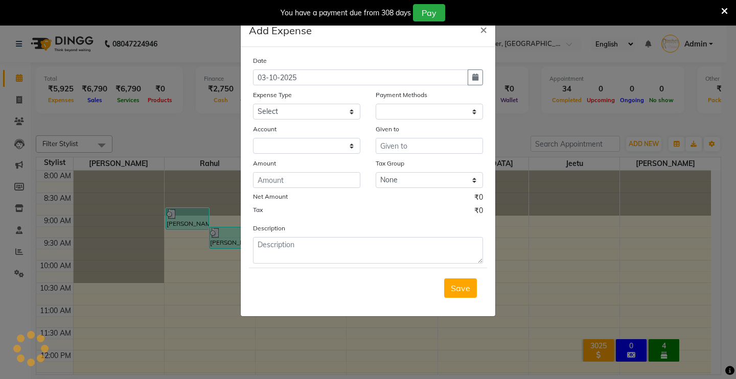
select select "1"
select select "6406"
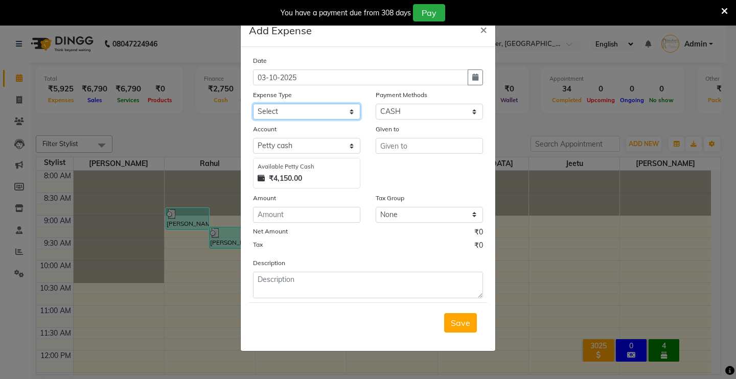
click at [268, 104] on select "Select Advance Salary Baba Bank Service Charges CLEANING Clinical charges DM SI…" at bounding box center [306, 112] width 107 height 16
select select "19380"
click at [253, 104] on select "Select Advance Salary Baba Bank Service Charges CLEANING Clinical charges DM SI…" at bounding box center [306, 112] width 107 height 16
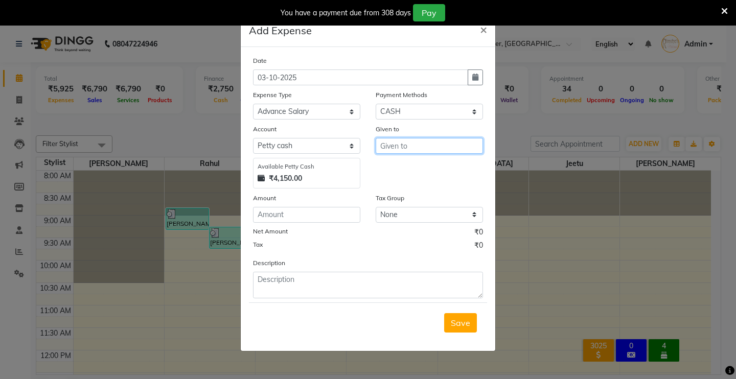
click at [394, 151] on input "text" at bounding box center [429, 146] width 107 height 16
click at [400, 166] on span "[PERSON_NAME]" at bounding box center [423, 168] width 69 height 10
type input "[PERSON_NAME]"
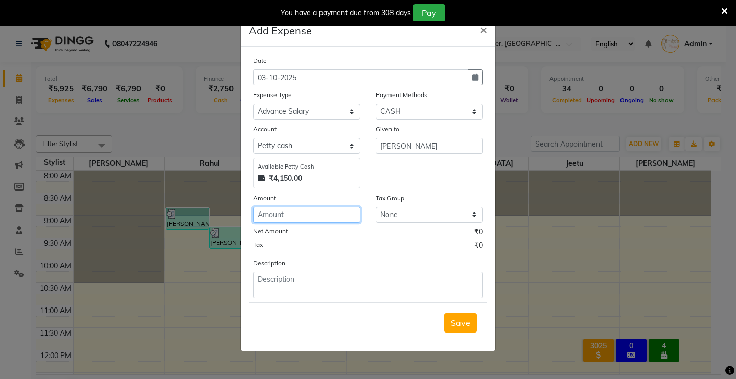
click at [316, 216] on input "number" at bounding box center [306, 215] width 107 height 16
type input "800"
drag, startPoint x: 477, startPoint y: 327, endPoint x: 469, endPoint y: 327, distance: 7.2
click at [475, 327] on button "Save" at bounding box center [460, 322] width 33 height 19
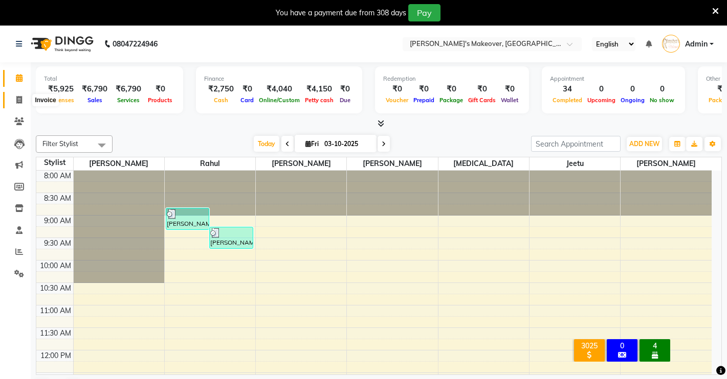
click at [16, 105] on span at bounding box center [19, 101] width 18 height 12
select select "service"
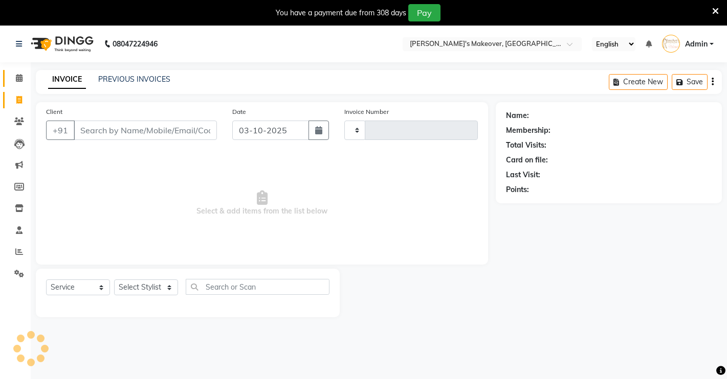
type input "5002"
select select "7317"
click at [21, 78] on icon at bounding box center [19, 78] width 7 height 8
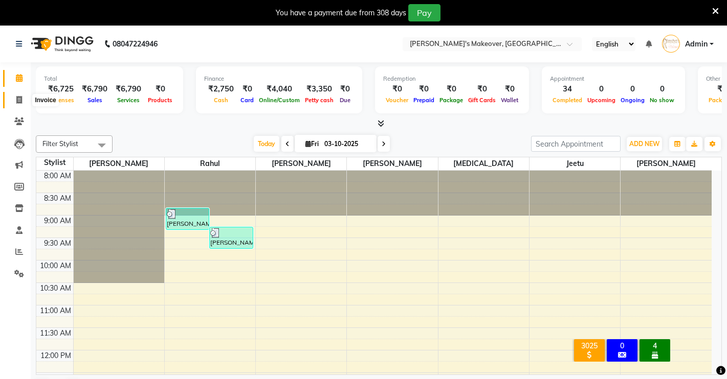
click at [17, 95] on span at bounding box center [19, 101] width 18 height 12
select select "service"
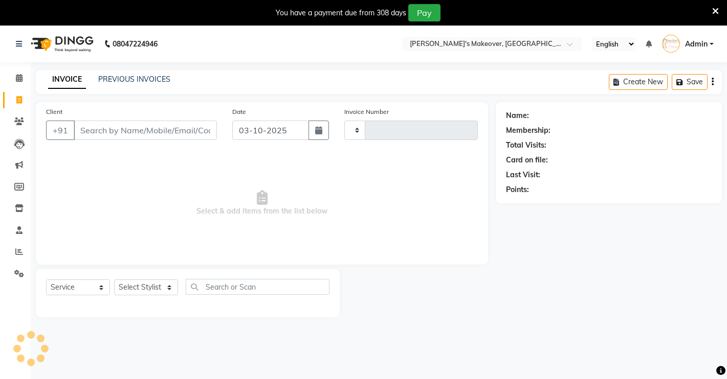
type input "5002"
select select "7317"
click at [20, 80] on icon at bounding box center [19, 78] width 7 height 8
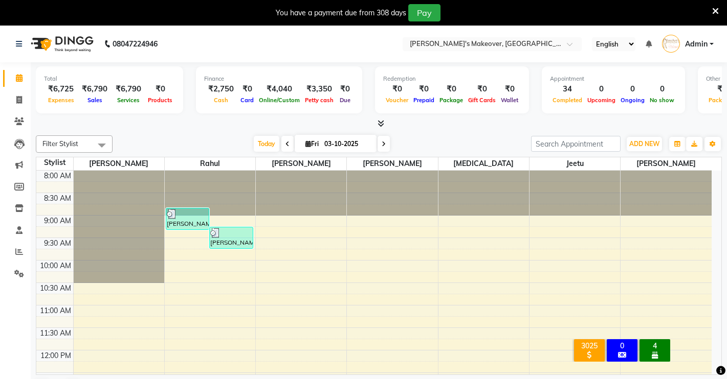
click at [380, 121] on icon at bounding box center [380, 124] width 7 height 8
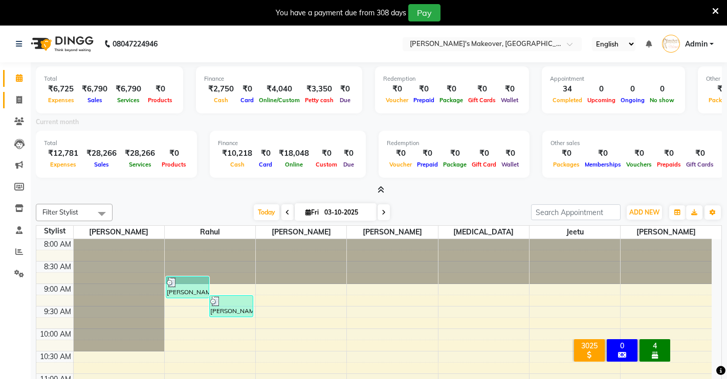
click at [17, 92] on link "Invoice" at bounding box center [15, 100] width 25 height 17
select select "service"
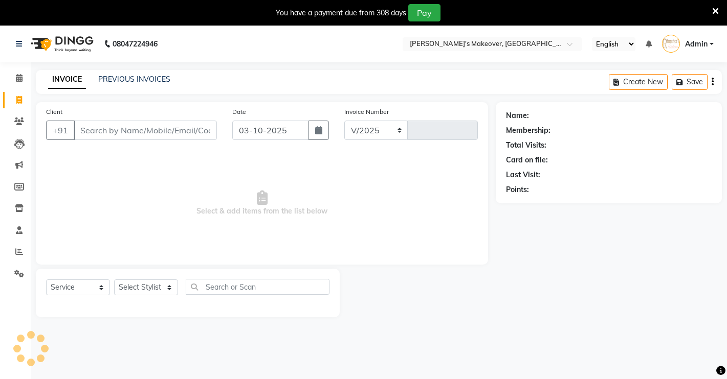
select select "7317"
type input "5002"
click at [21, 76] on icon at bounding box center [19, 78] width 7 height 8
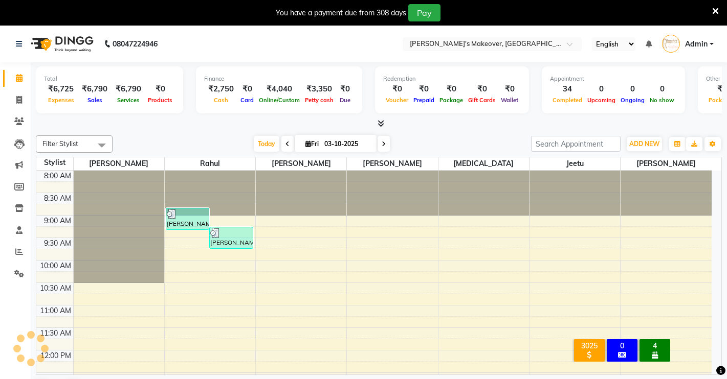
scroll to position [425, 0]
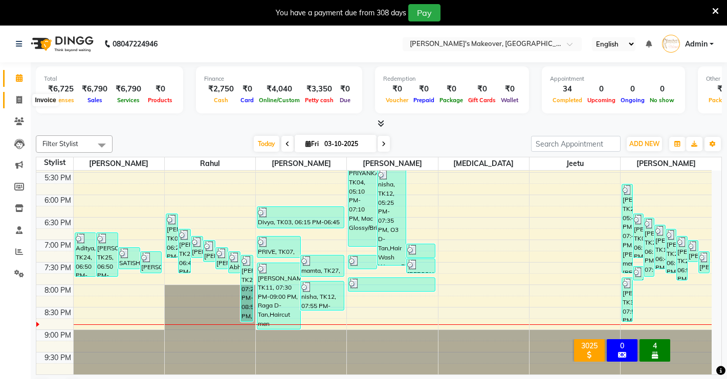
click at [16, 97] on icon at bounding box center [19, 100] width 6 height 8
select select "service"
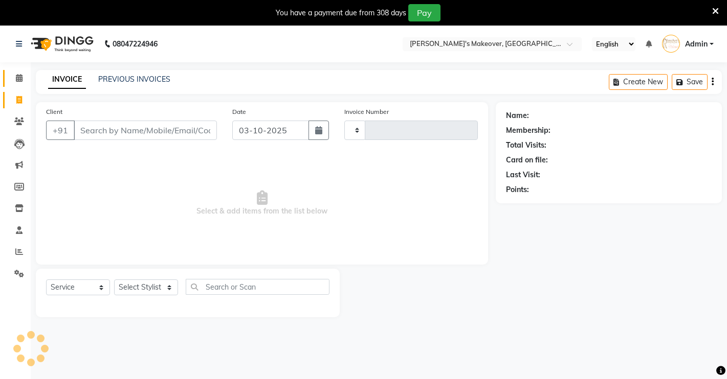
type input "5002"
select select "7317"
click at [15, 71] on link "Calendar" at bounding box center [15, 78] width 25 height 17
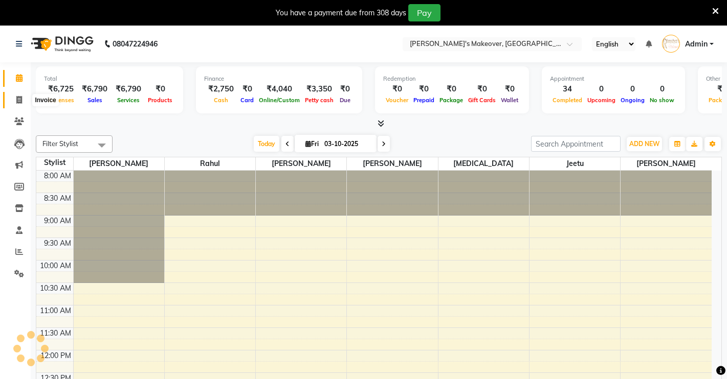
click at [12, 96] on span at bounding box center [19, 101] width 18 height 12
select select "service"
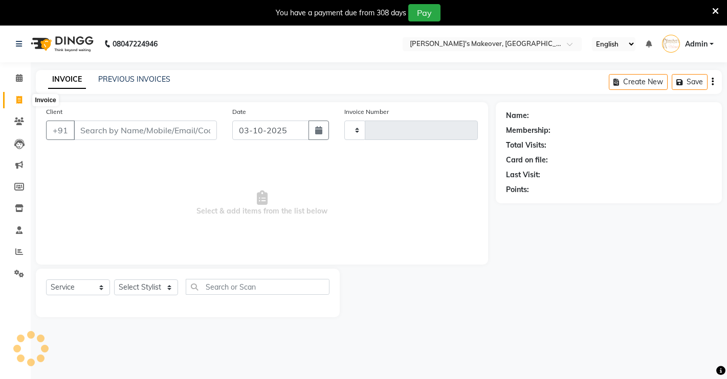
type input "5002"
select select "7317"
click at [16, 80] on icon at bounding box center [19, 78] width 7 height 8
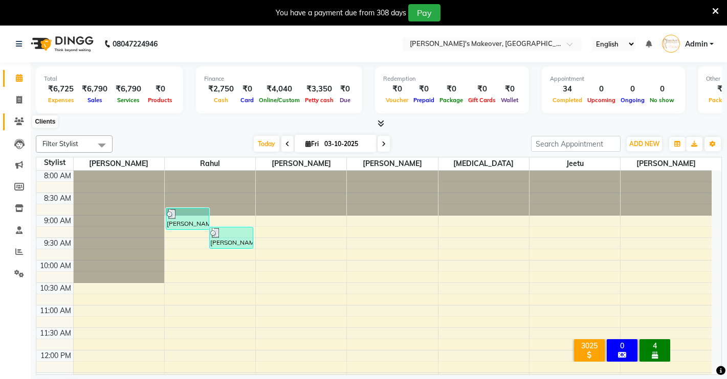
click at [15, 123] on icon at bounding box center [19, 122] width 10 height 8
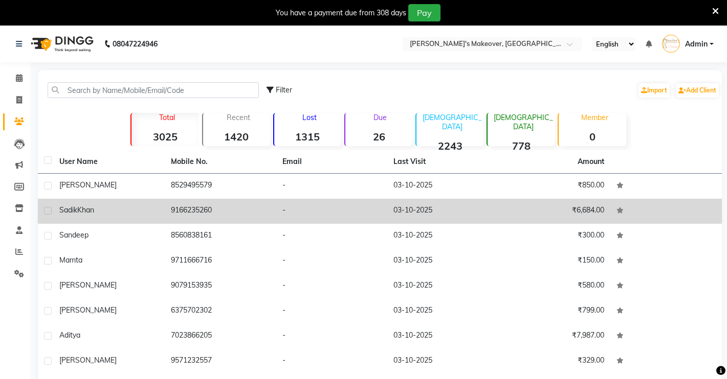
click at [111, 212] on div "[PERSON_NAME]" at bounding box center [108, 210] width 99 height 11
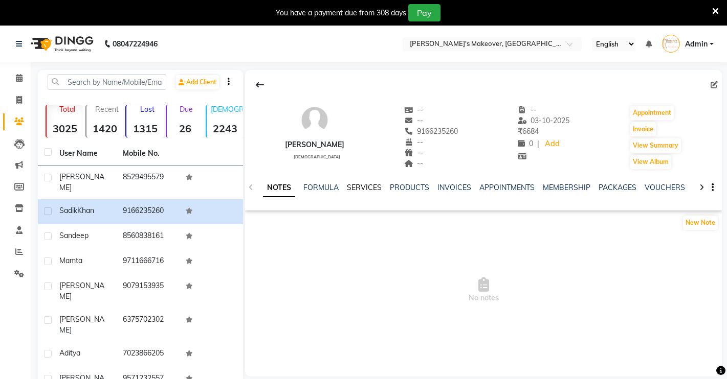
click at [362, 186] on link "SERVICES" at bounding box center [364, 187] width 35 height 9
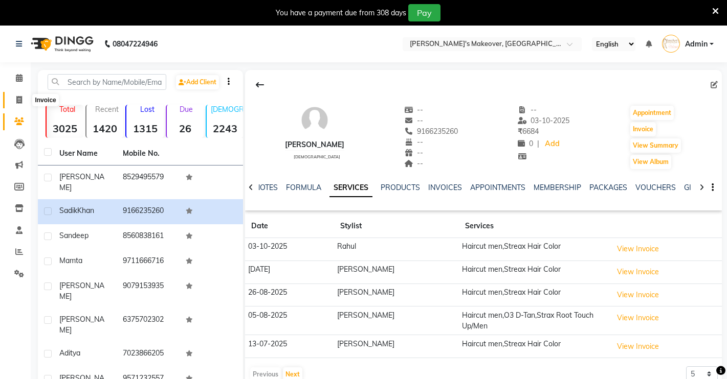
click at [19, 100] on icon at bounding box center [19, 100] width 6 height 8
select select "service"
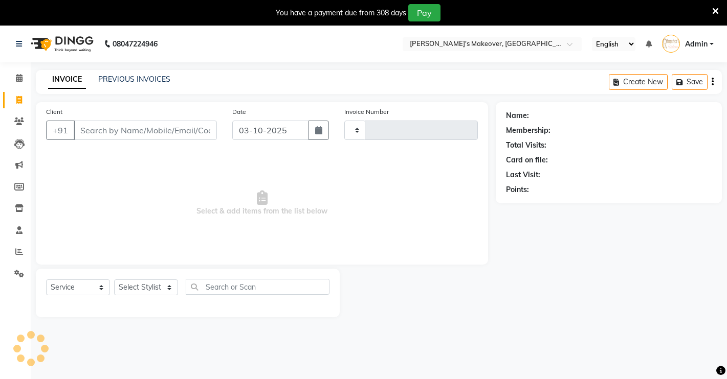
scroll to position [26, 0]
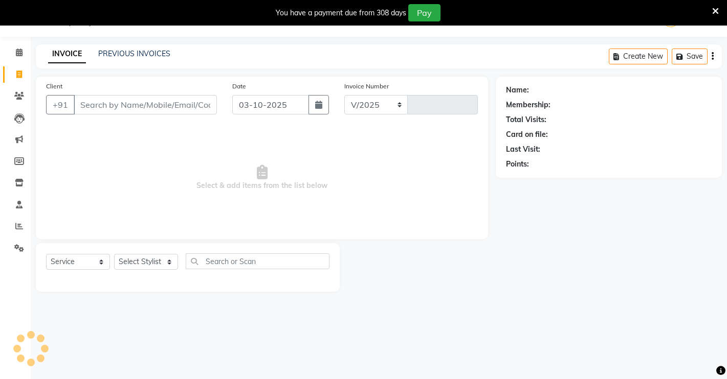
select select "7317"
type input "5002"
click at [27, 52] on span at bounding box center [19, 53] width 18 height 12
